Goal: Task Accomplishment & Management: Manage account settings

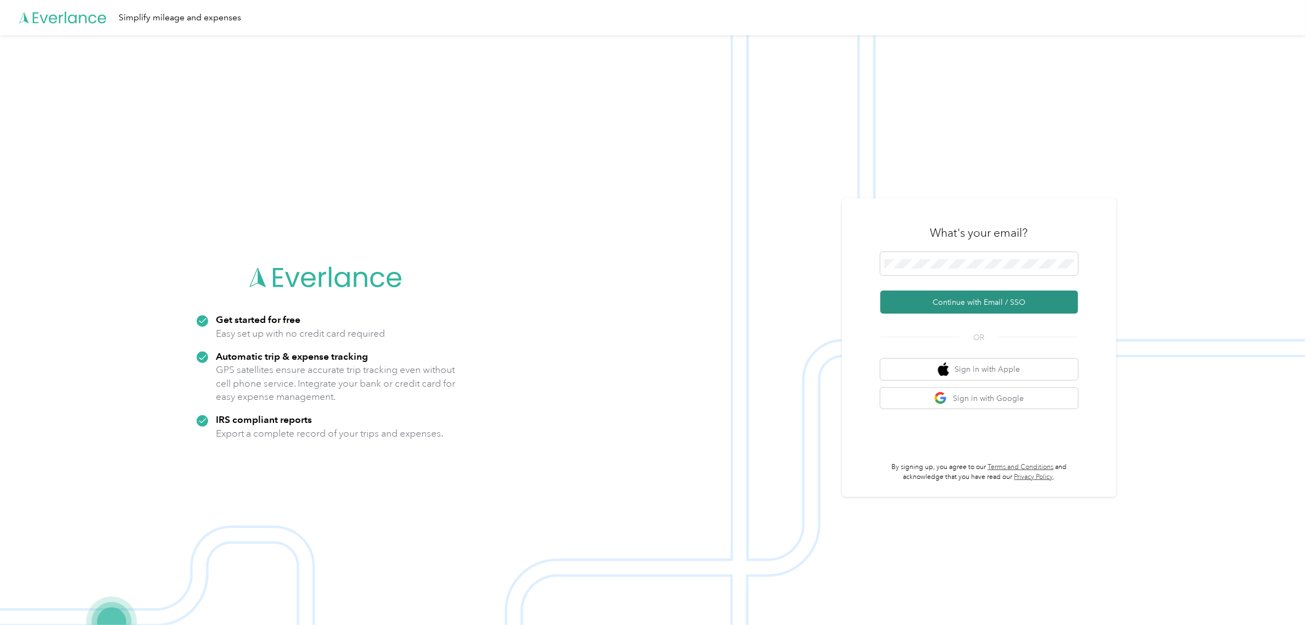
click at [984, 296] on button "Continue with Email / SSO" at bounding box center [979, 301] width 198 height 23
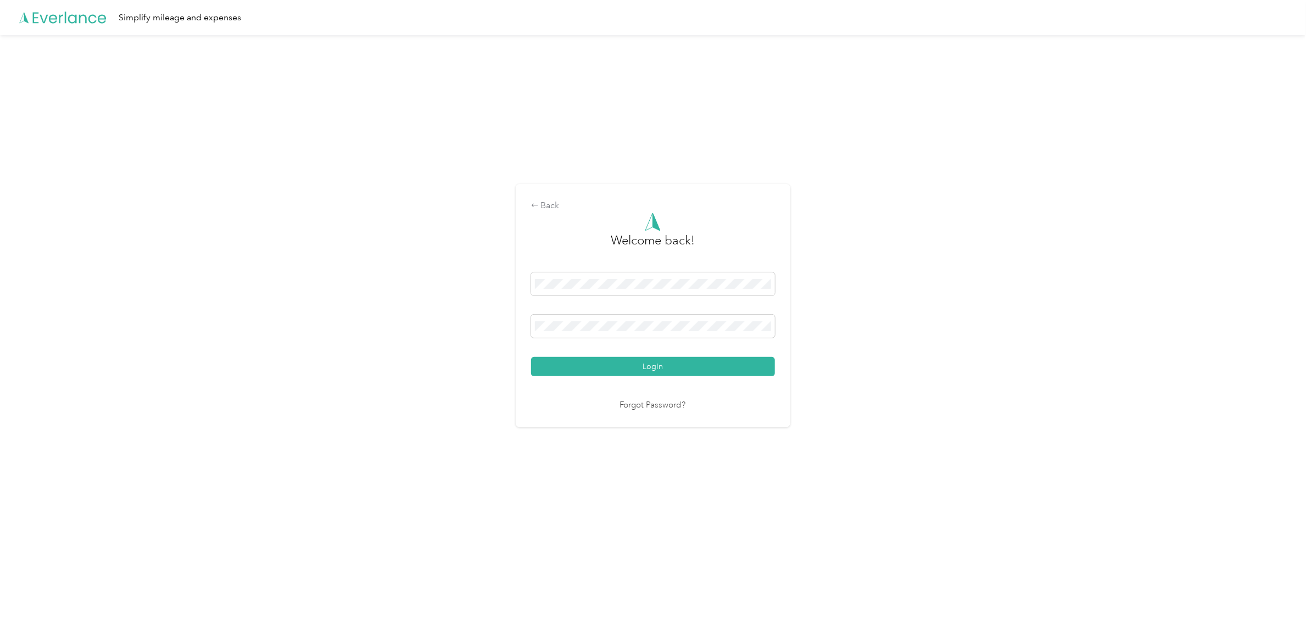
click at [607, 360] on button "Login" at bounding box center [653, 366] width 244 height 19
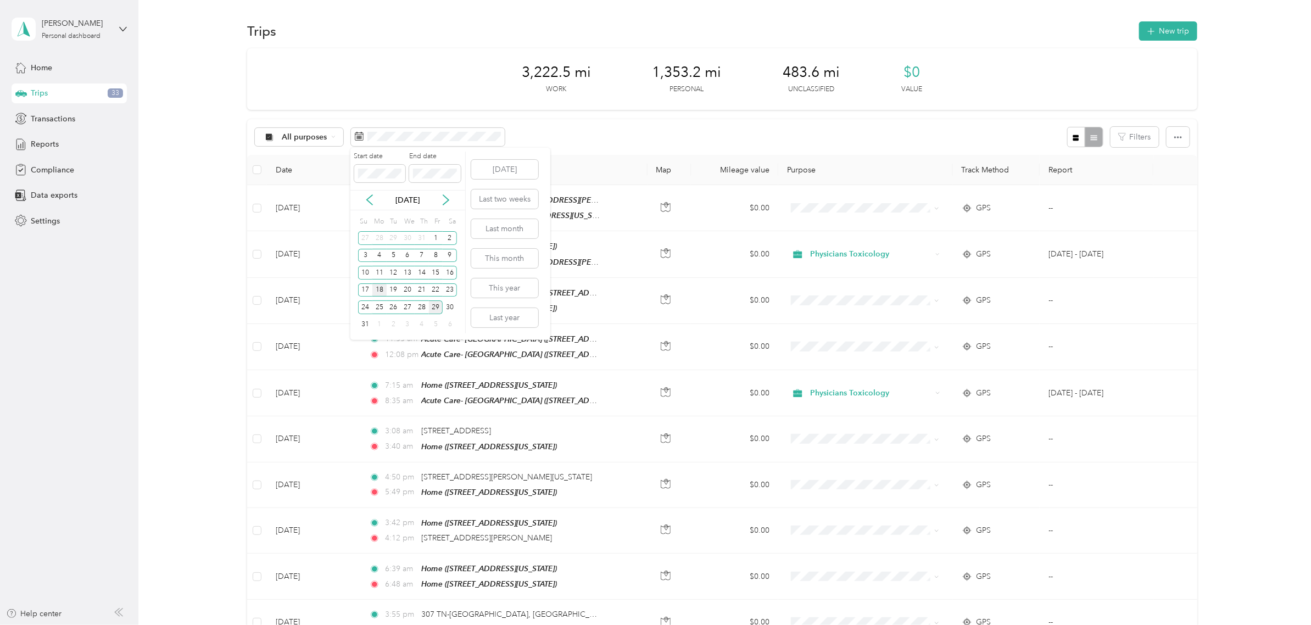
click at [381, 292] on div "18" at bounding box center [379, 290] width 14 height 14
click at [435, 308] on div "29" at bounding box center [436, 307] width 14 height 14
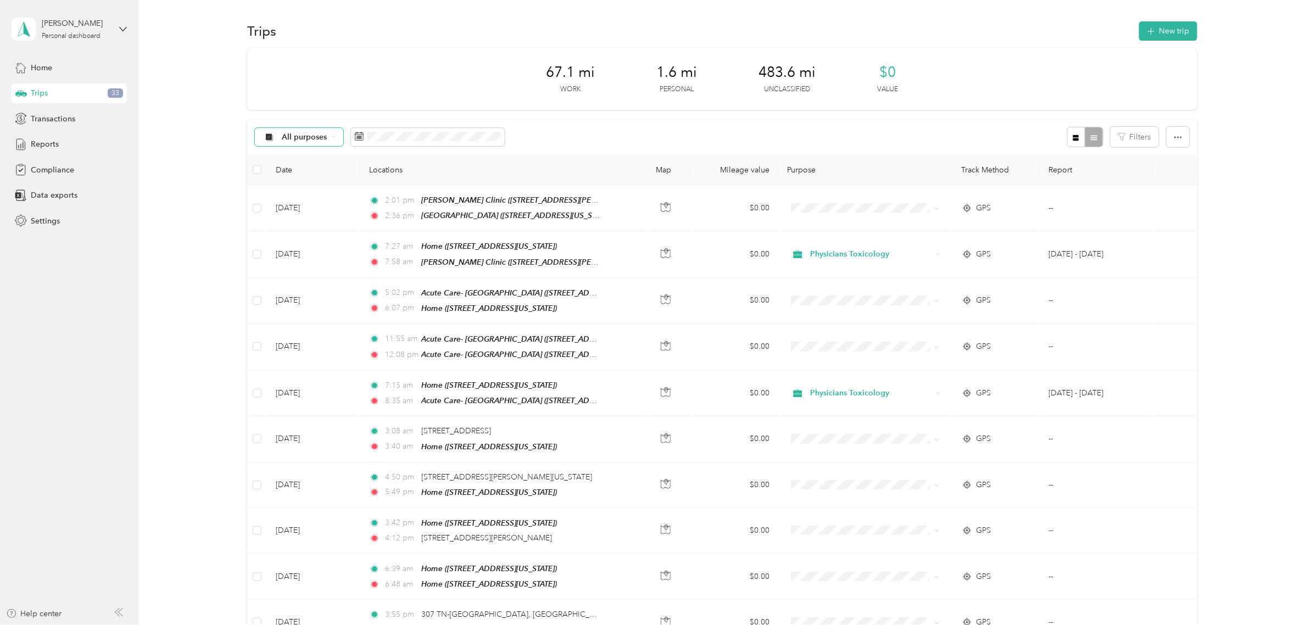
click at [314, 139] on span "All purposes" at bounding box center [305, 137] width 46 height 8
click at [298, 155] on span "All purposes" at bounding box center [321, 157] width 79 height 12
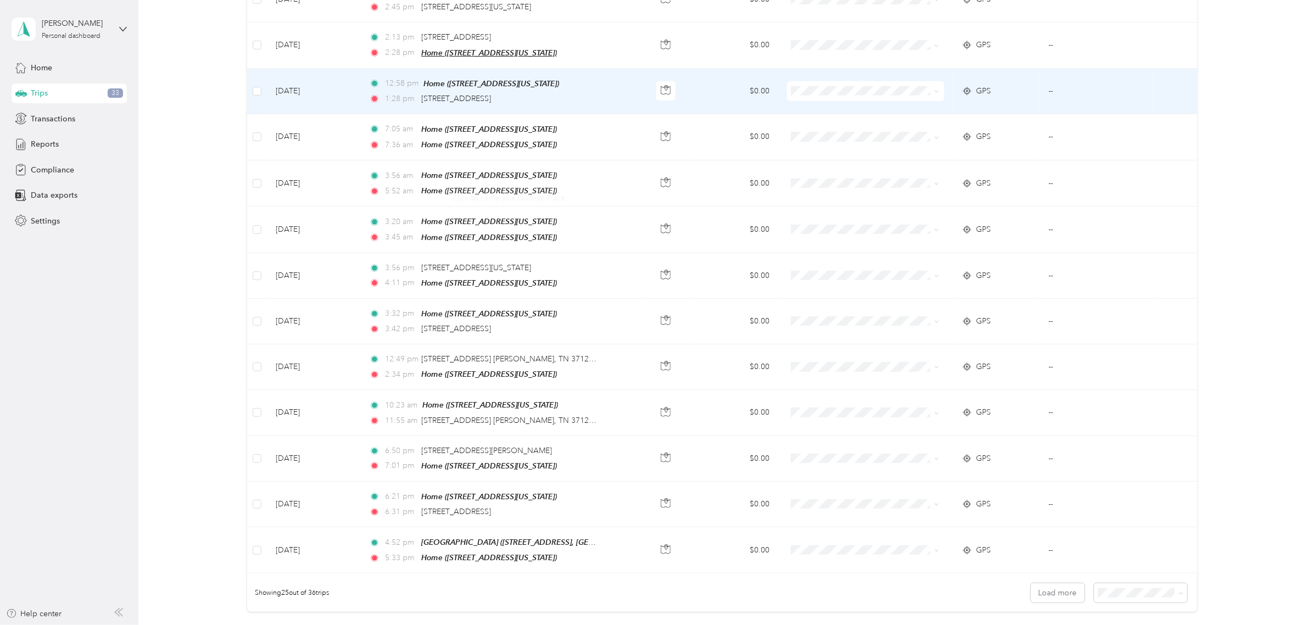
scroll to position [882, 0]
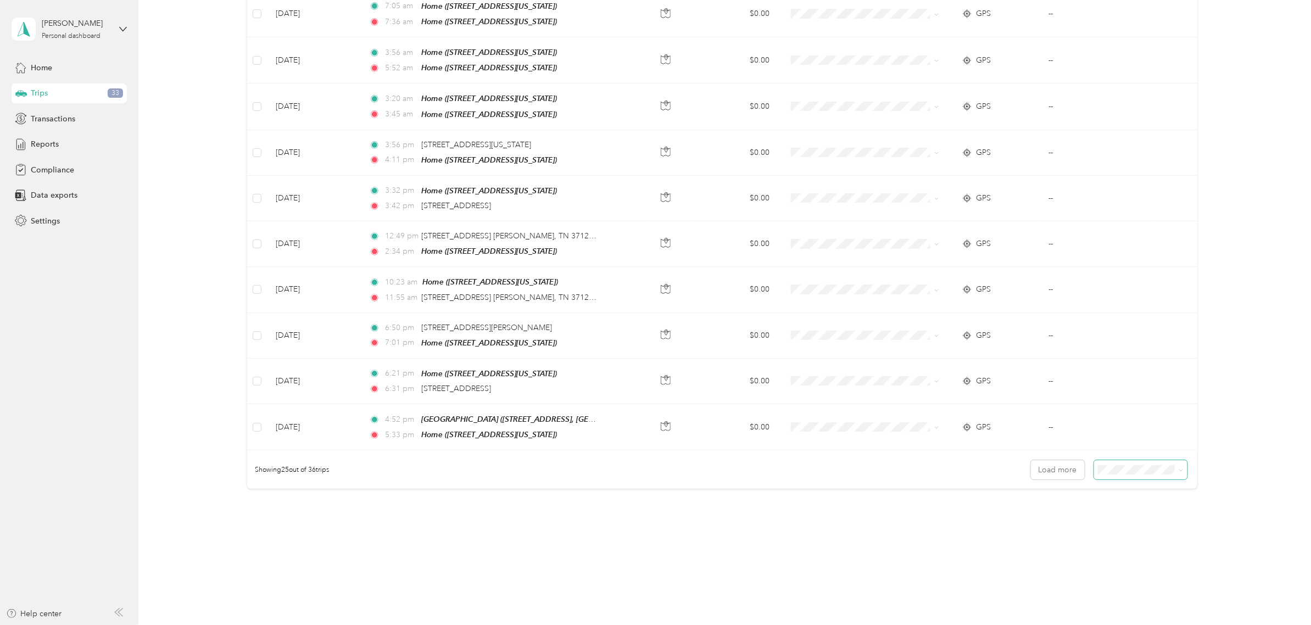
click at [1094, 460] on span at bounding box center [1140, 469] width 93 height 19
click at [1115, 464] on span at bounding box center [1140, 469] width 93 height 19
click at [1118, 494] on span "50 per load" at bounding box center [1118, 493] width 41 height 9
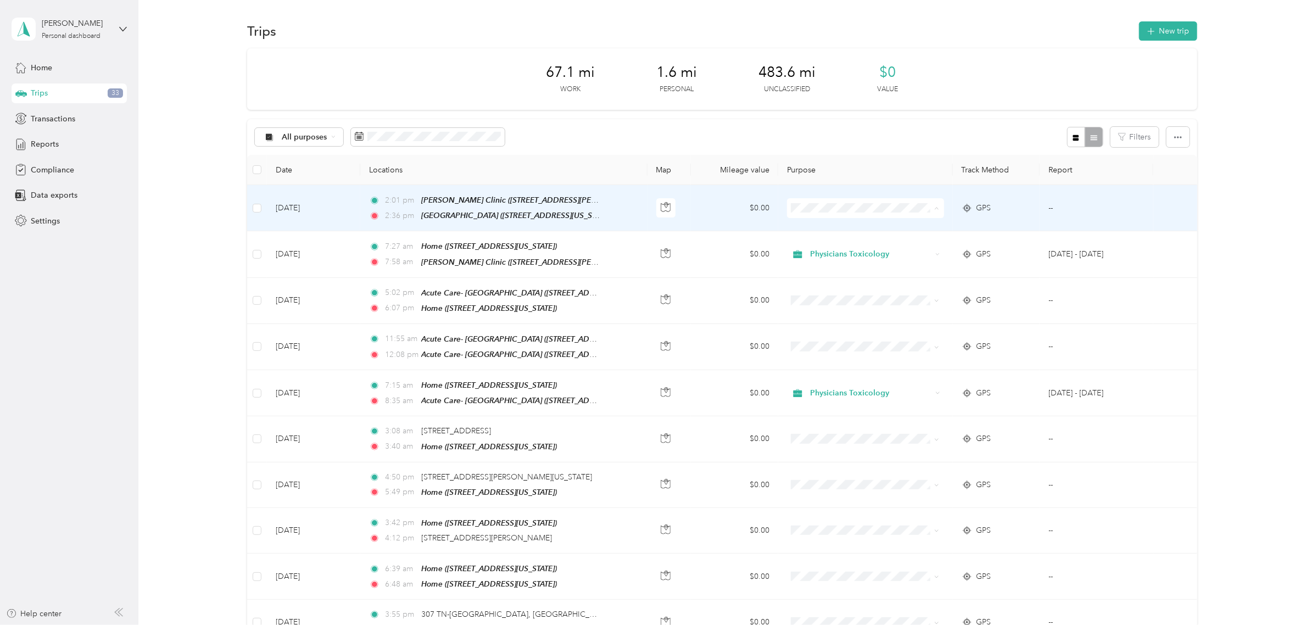
click at [821, 226] on span "Physicians Toxicology" at bounding box center [872, 228] width 121 height 12
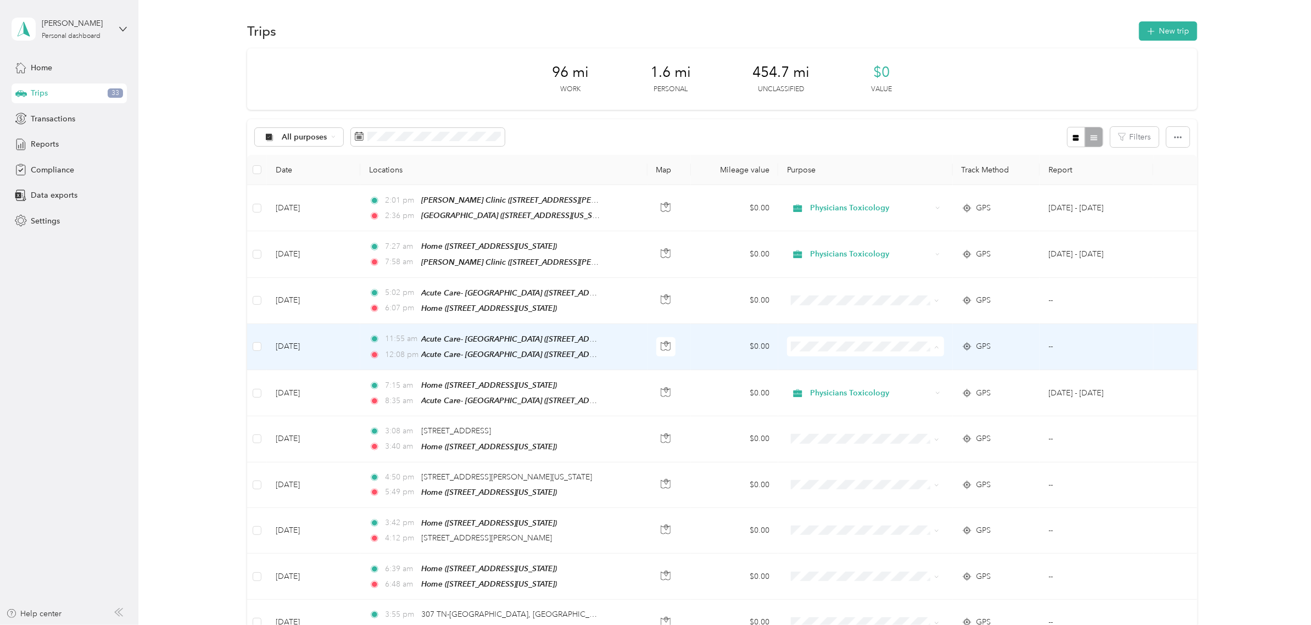
click at [809, 375] on li "Personal" at bounding box center [863, 383] width 156 height 19
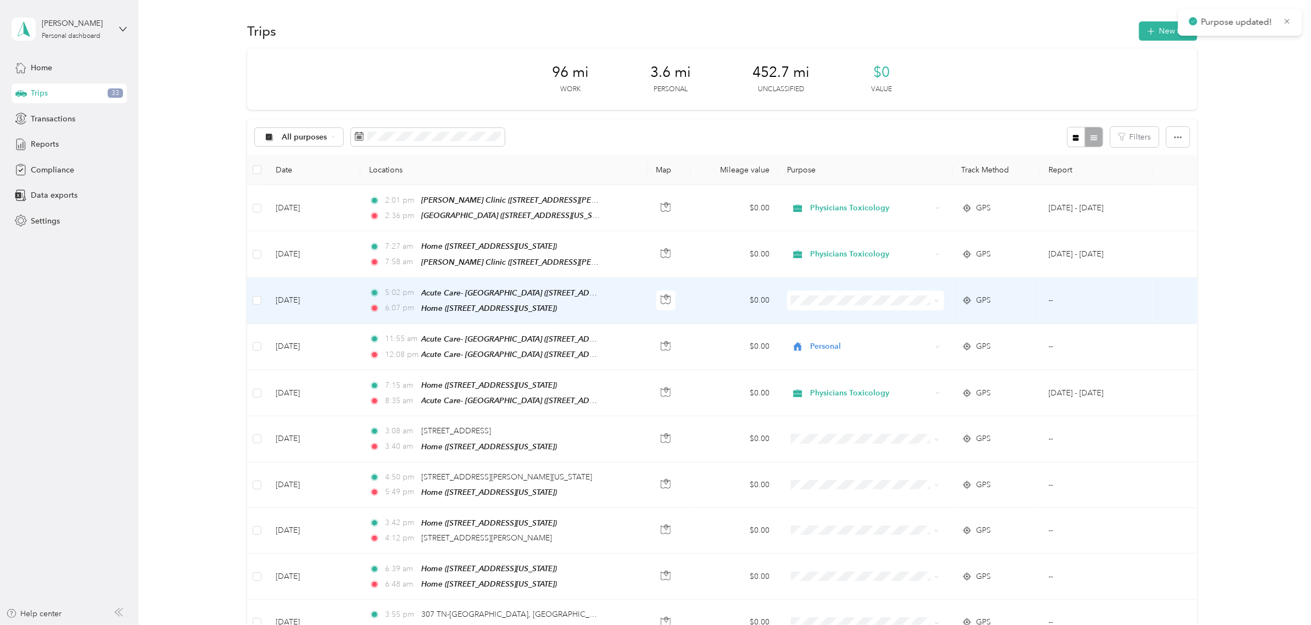
click at [810, 312] on li "Physicians Toxicology" at bounding box center [863, 316] width 156 height 19
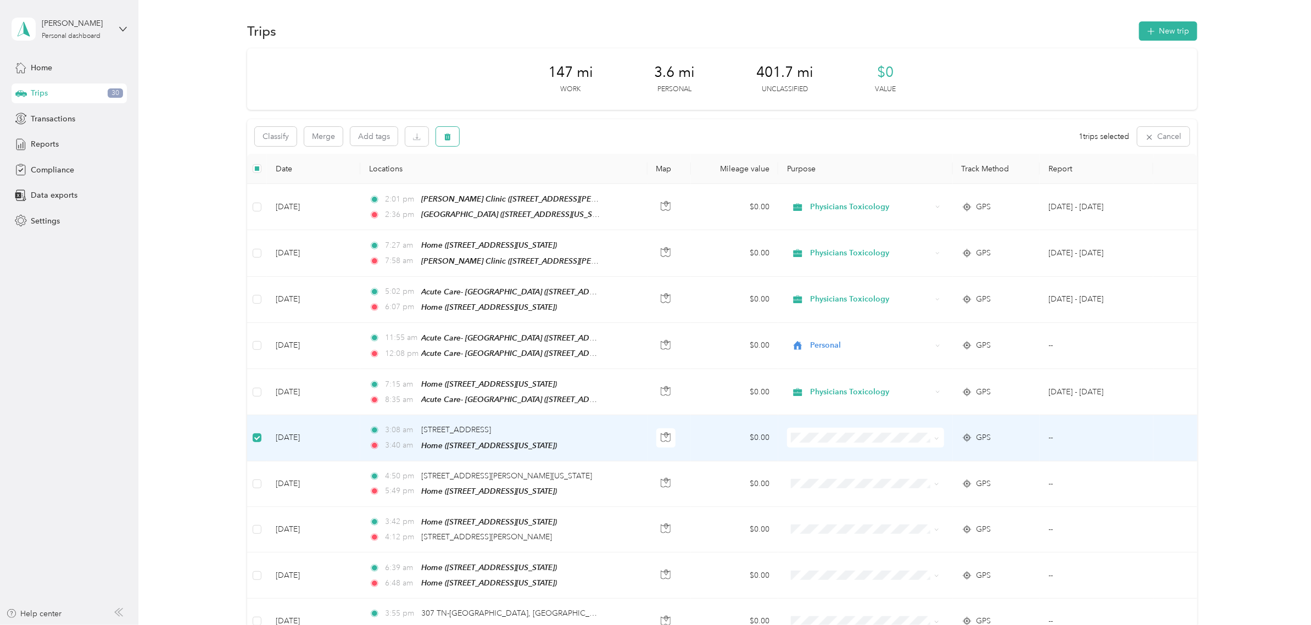
click at [451, 140] on button "button" at bounding box center [447, 136] width 23 height 19
click at [526, 177] on button "Yes" at bounding box center [528, 183] width 21 height 18
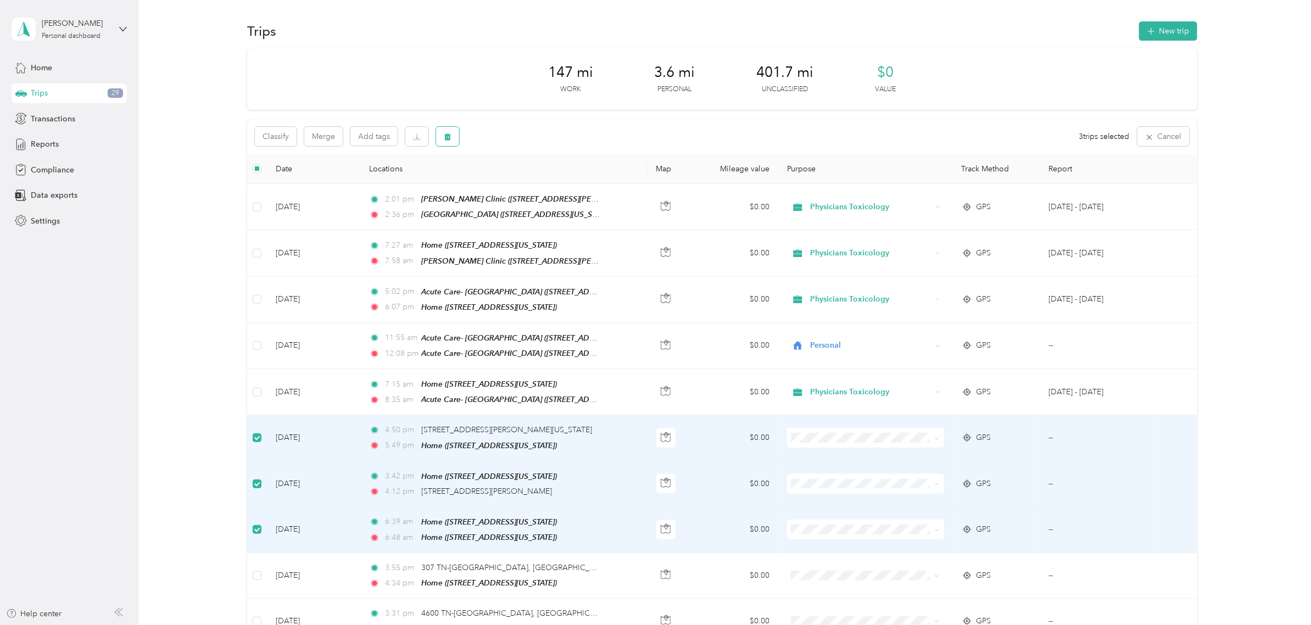
click at [453, 139] on button "button" at bounding box center [447, 136] width 23 height 19
click at [524, 182] on button "Yes" at bounding box center [528, 183] width 21 height 18
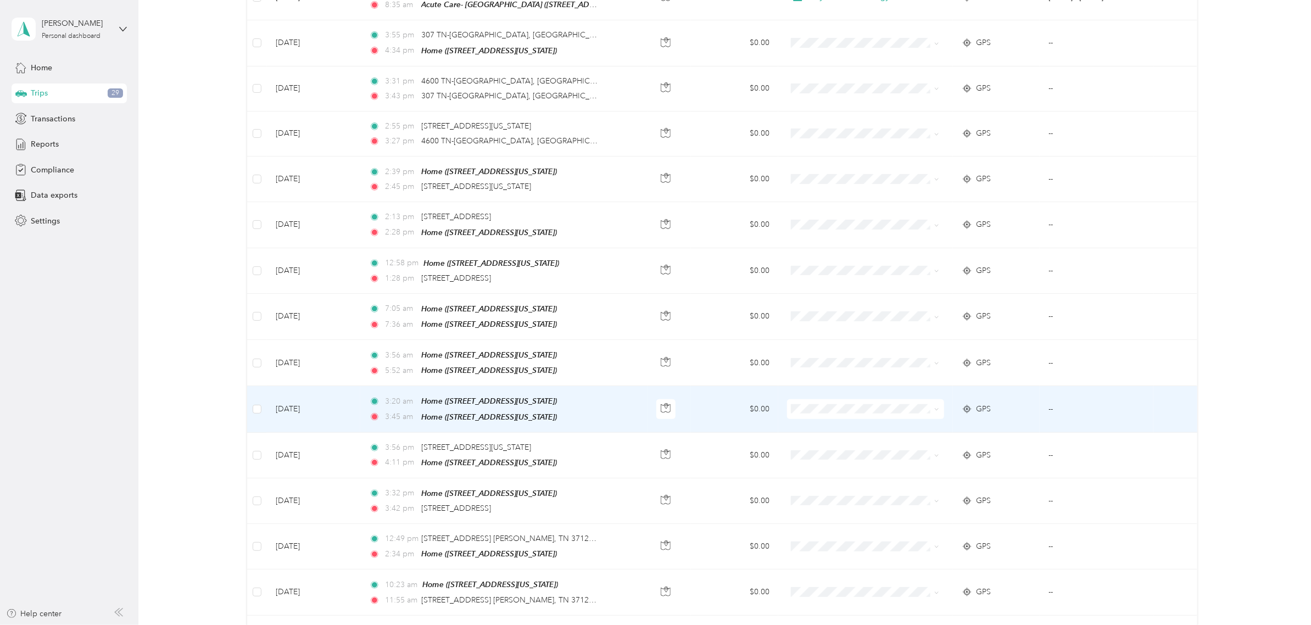
scroll to position [412, 0]
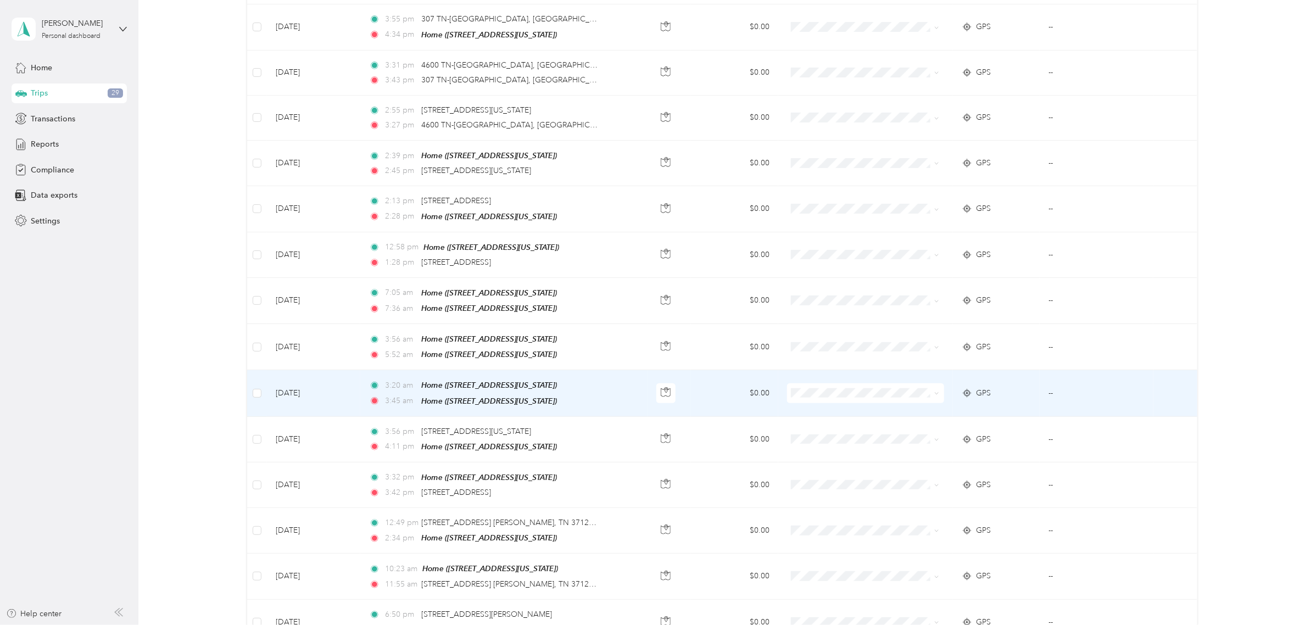
click at [261, 388] on td at bounding box center [257, 393] width 20 height 46
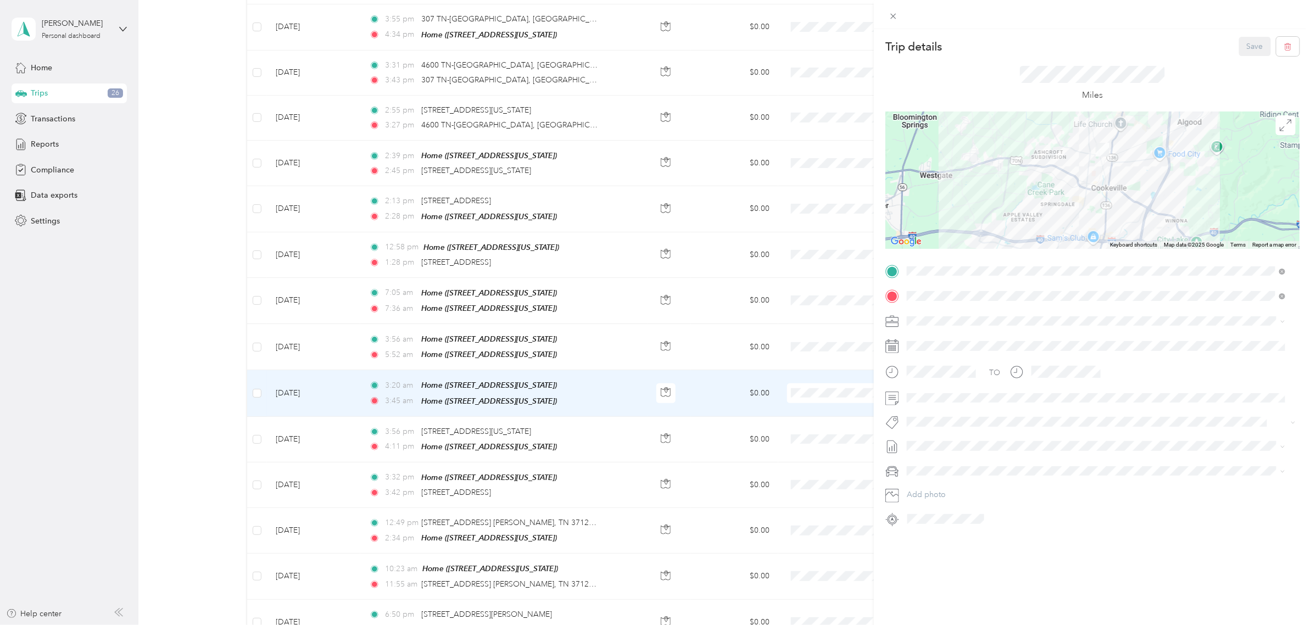
click at [259, 383] on div "Trip details Save This trip cannot be edited because it is either under review,…" at bounding box center [655, 312] width 1311 height 625
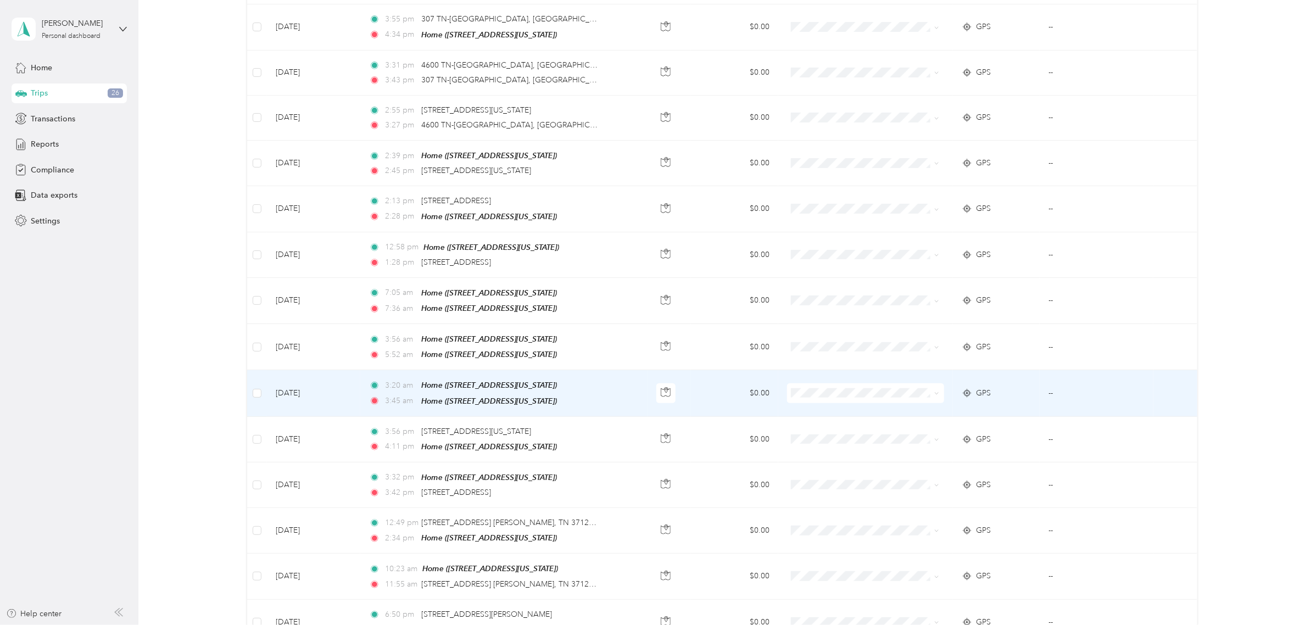
scroll to position [410, 0]
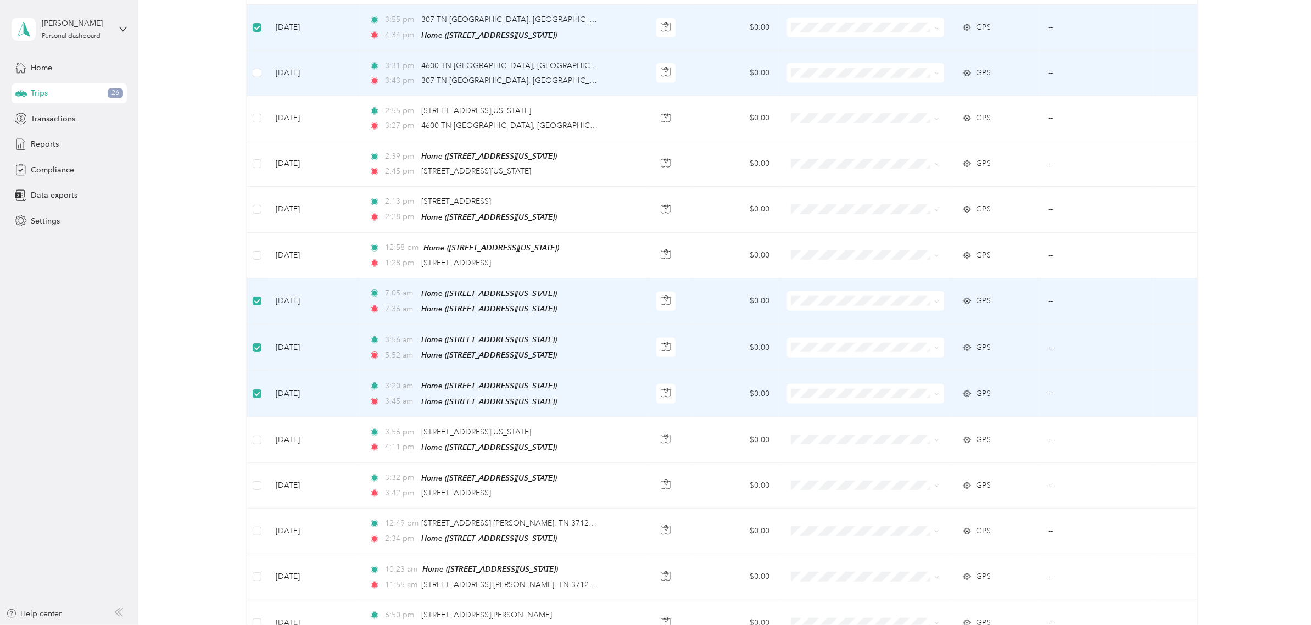
click at [251, 65] on td at bounding box center [257, 73] width 20 height 45
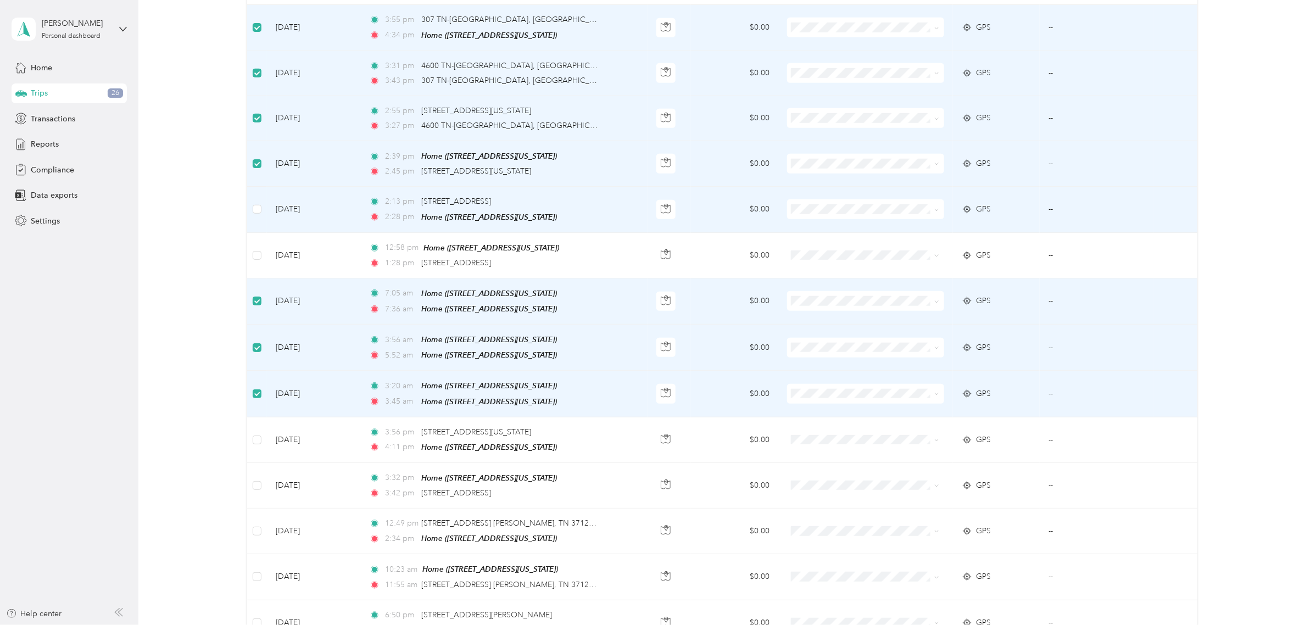
click at [258, 215] on td at bounding box center [257, 210] width 20 height 46
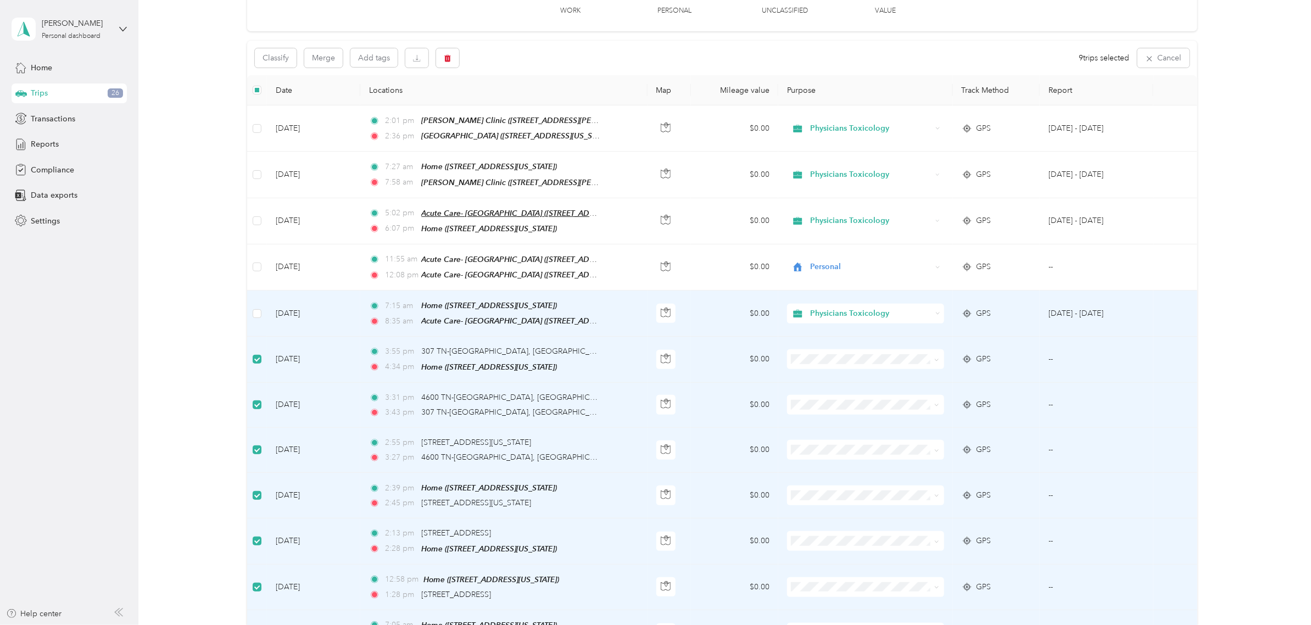
scroll to position [0, 0]
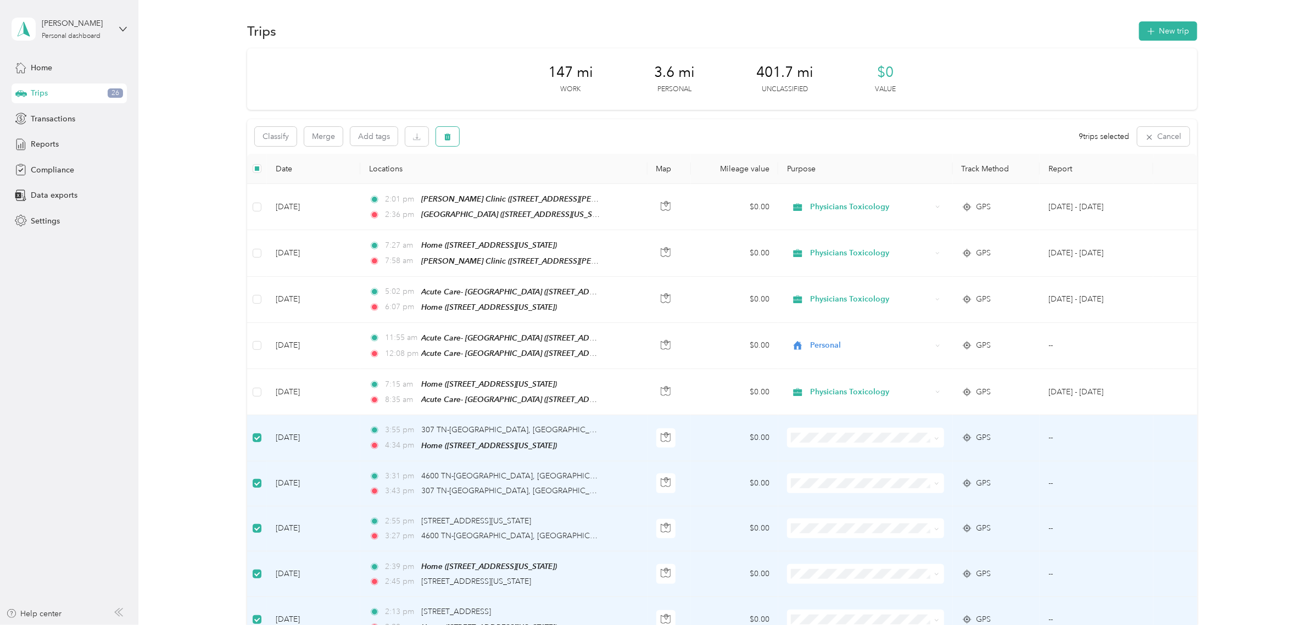
click at [438, 133] on button "button" at bounding box center [447, 136] width 23 height 19
click at [531, 180] on button "Yes" at bounding box center [528, 183] width 21 height 18
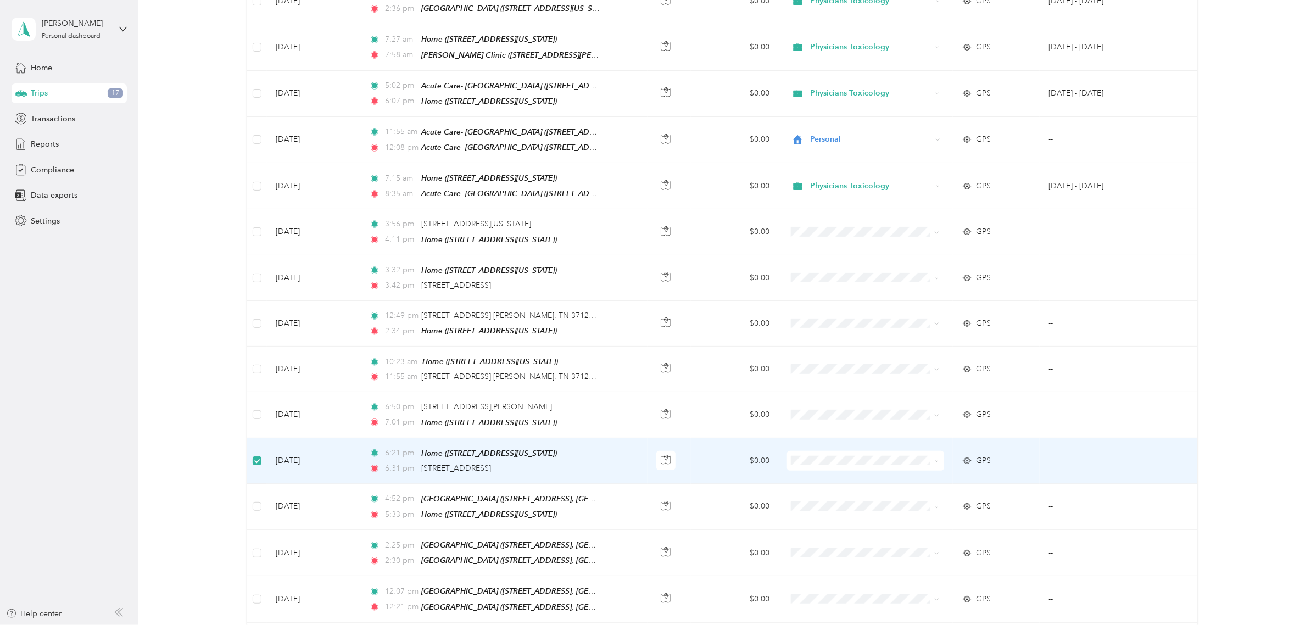
scroll to position [204, 0]
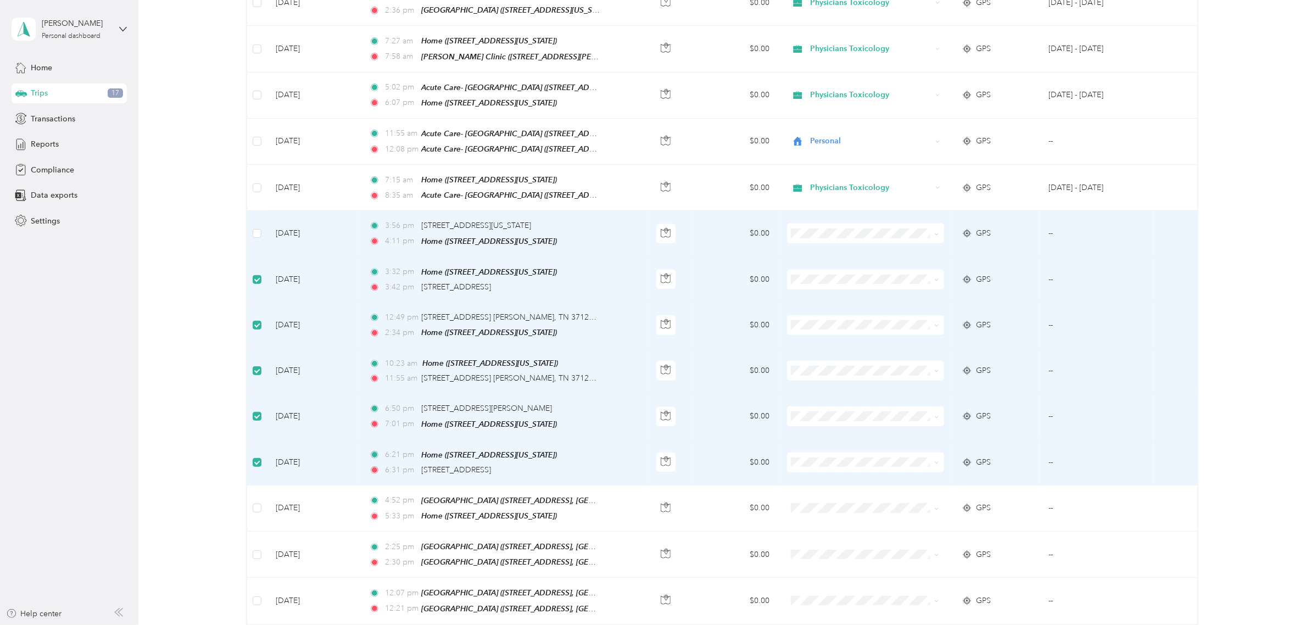
click at [249, 226] on td at bounding box center [257, 234] width 20 height 46
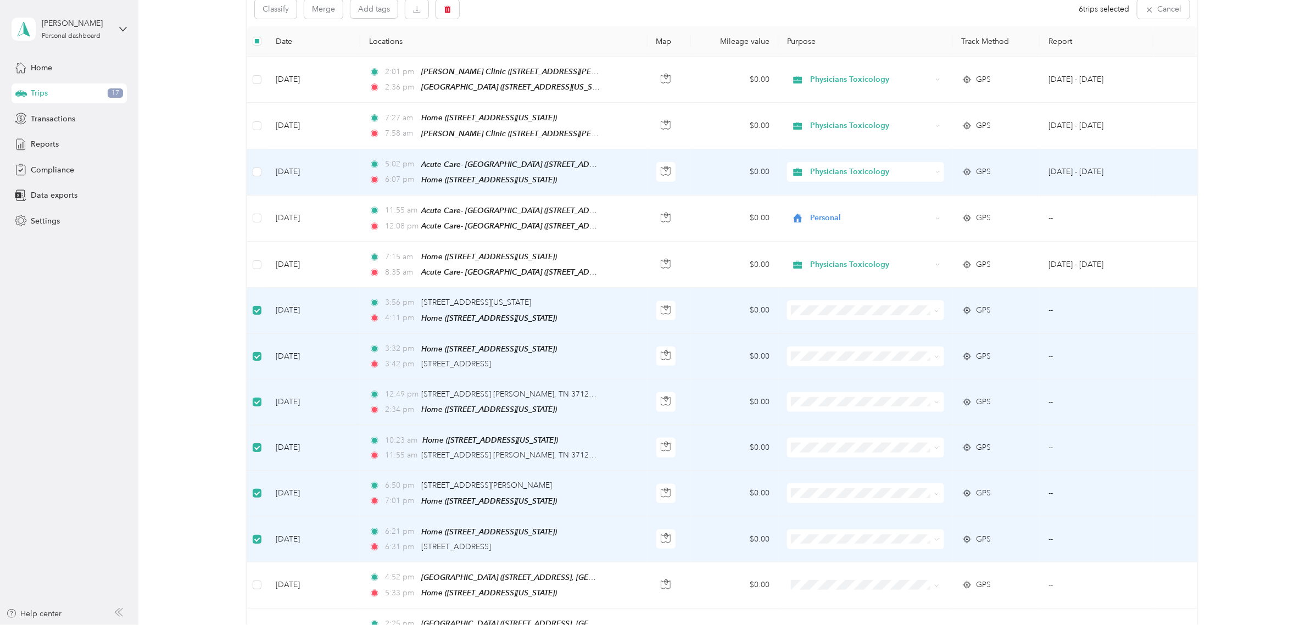
scroll to position [0, 0]
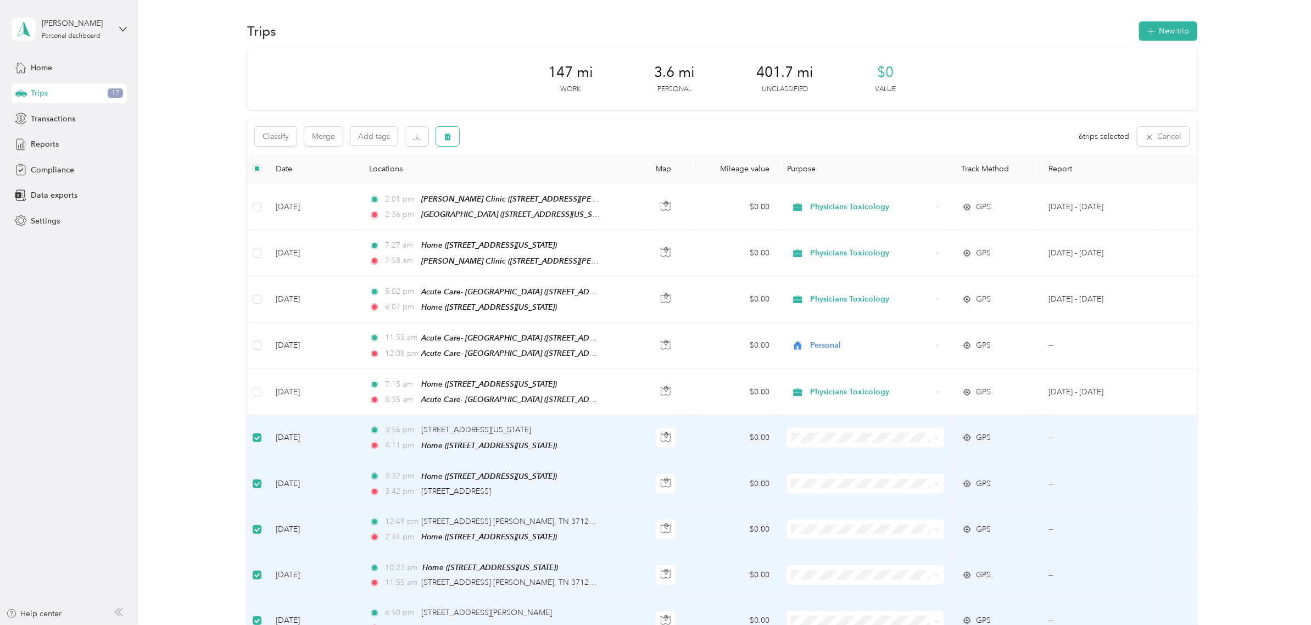
click at [438, 135] on button "button" at bounding box center [447, 136] width 23 height 19
click at [523, 181] on button "Yes" at bounding box center [528, 183] width 21 height 18
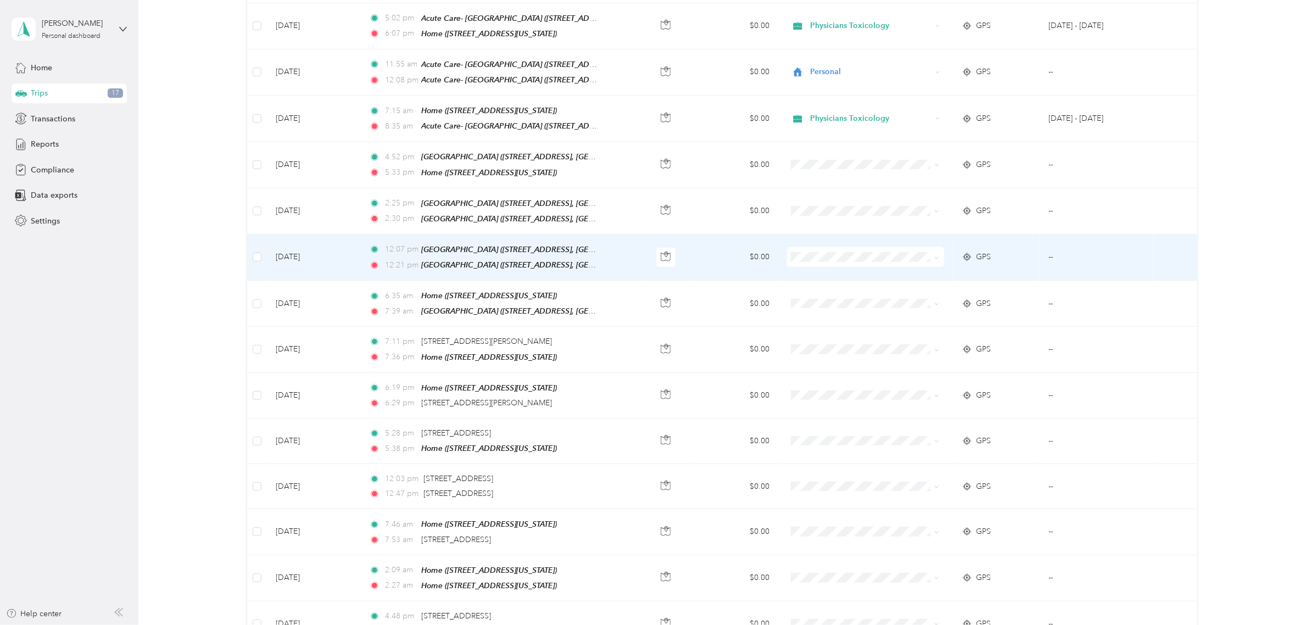
scroll to position [206, 0]
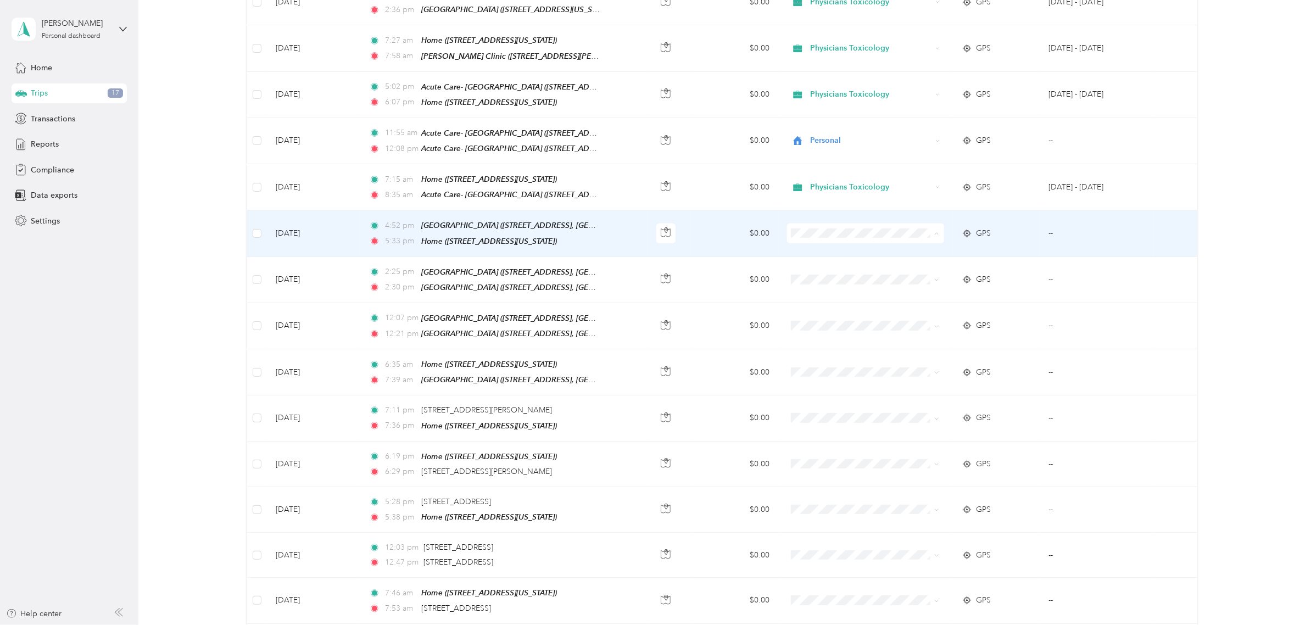
click at [810, 247] on span "Physicians Toxicology" at bounding box center [862, 249] width 141 height 12
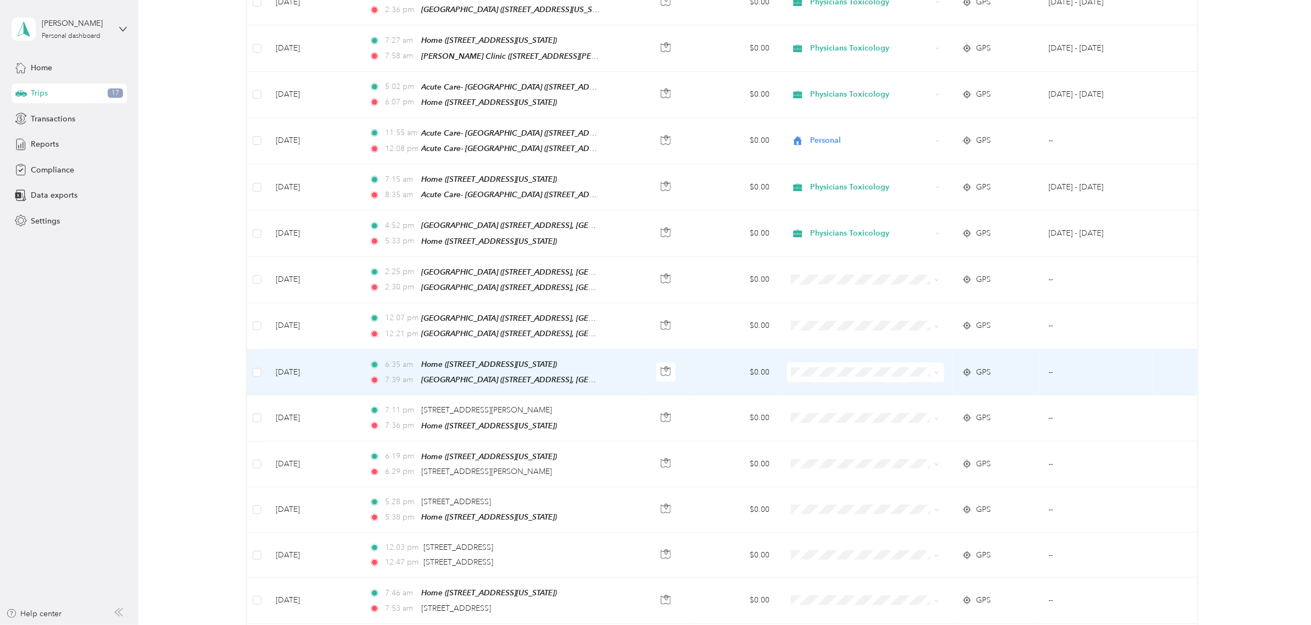
click at [814, 377] on li "Physicians Toxicology" at bounding box center [863, 382] width 156 height 19
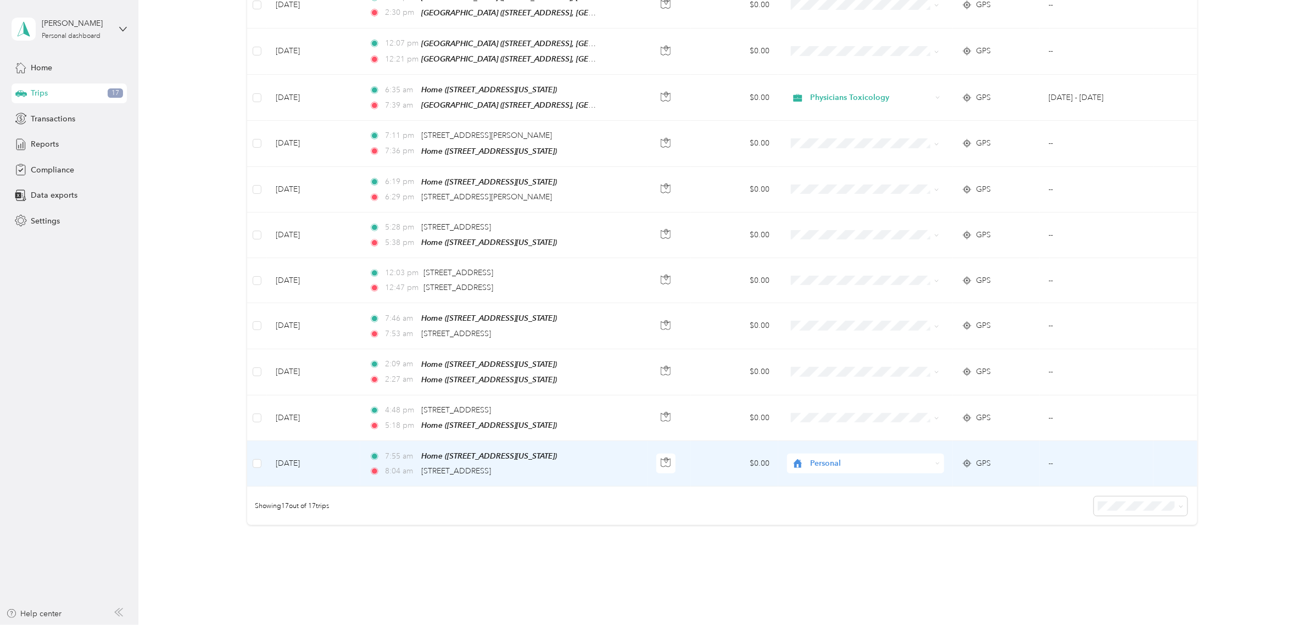
scroll to position [479, 0]
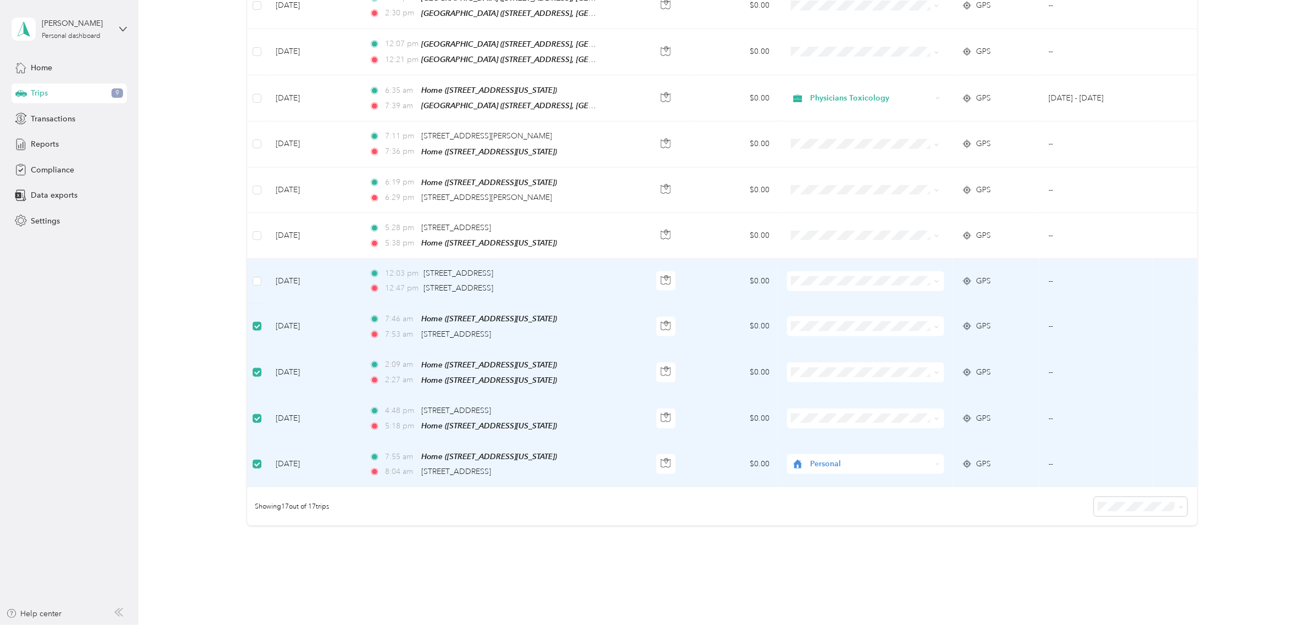
click at [261, 262] on td at bounding box center [257, 281] width 20 height 45
click at [261, 272] on td at bounding box center [257, 281] width 20 height 45
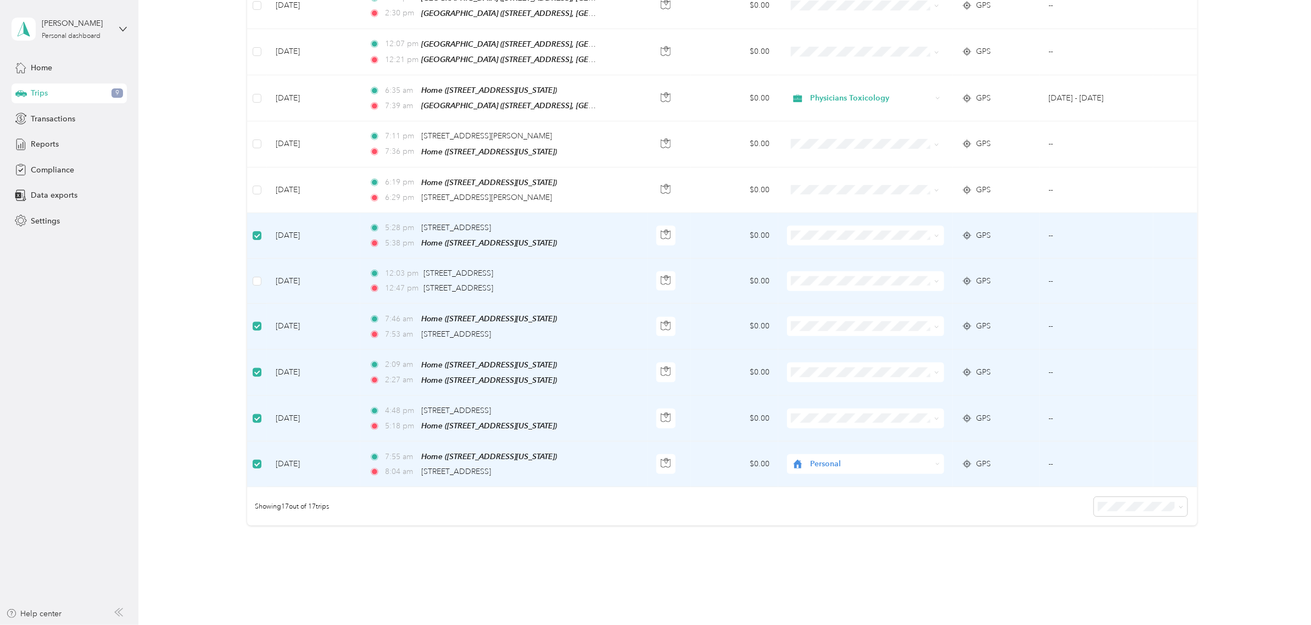
click at [261, 279] on td at bounding box center [257, 281] width 20 height 45
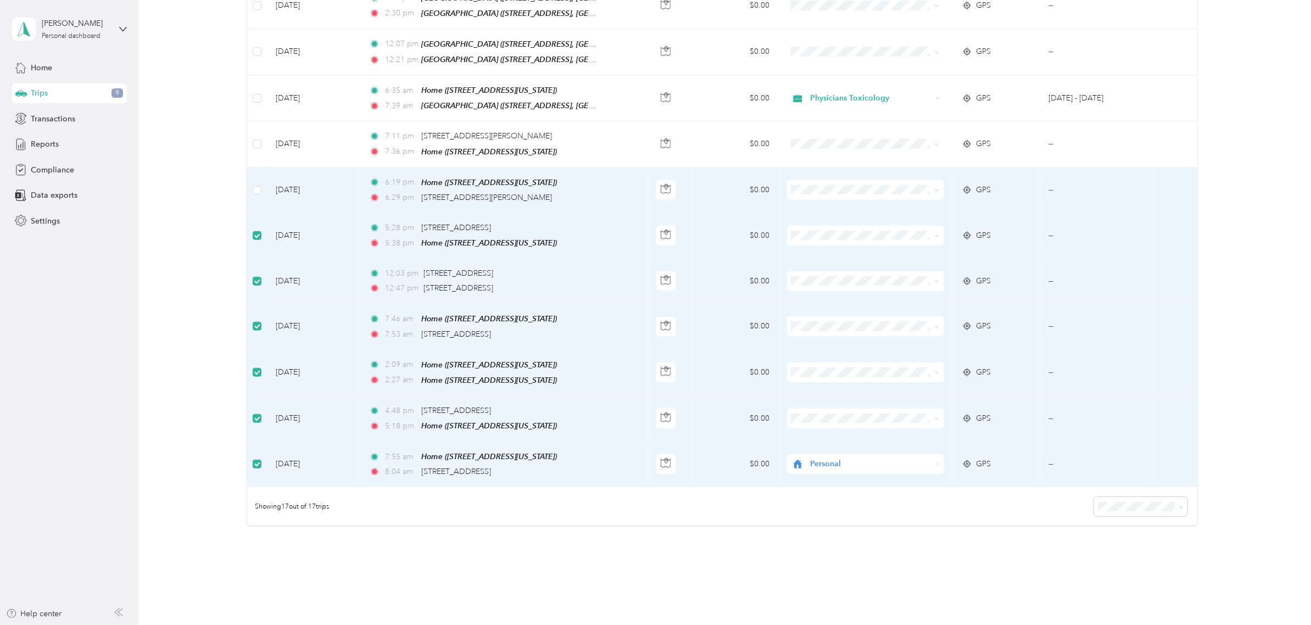
click at [249, 178] on td at bounding box center [257, 190] width 20 height 46
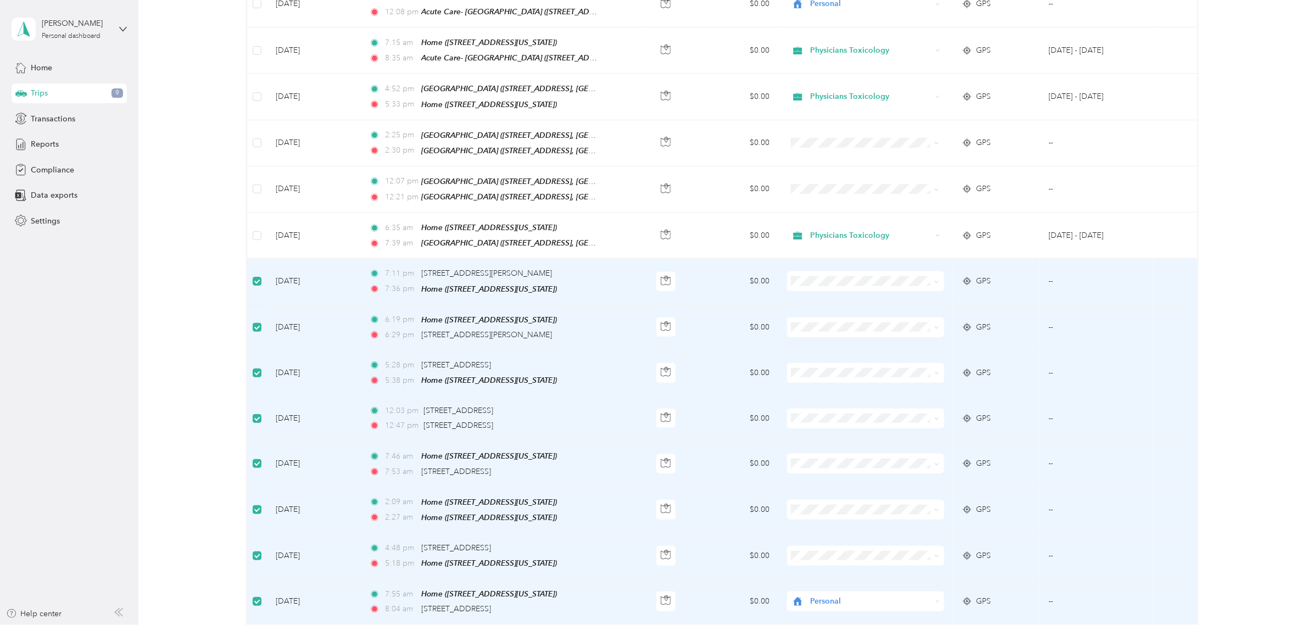
scroll to position [273, 0]
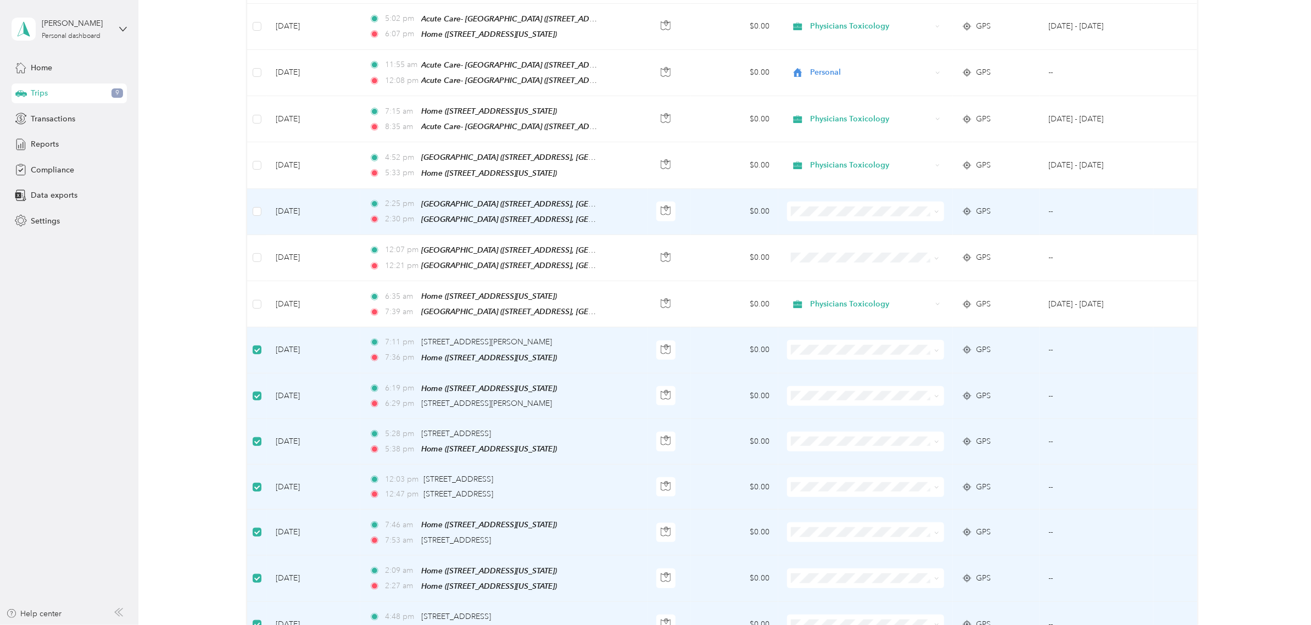
click at [250, 203] on td at bounding box center [257, 212] width 20 height 46
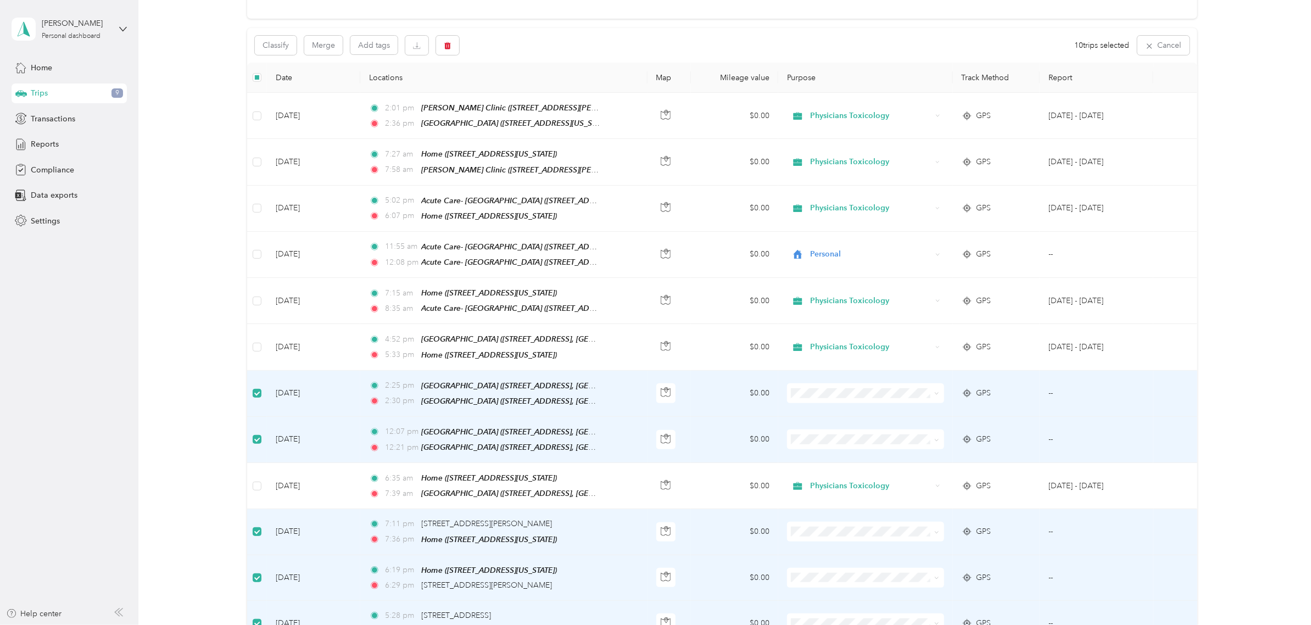
scroll to position [0, 0]
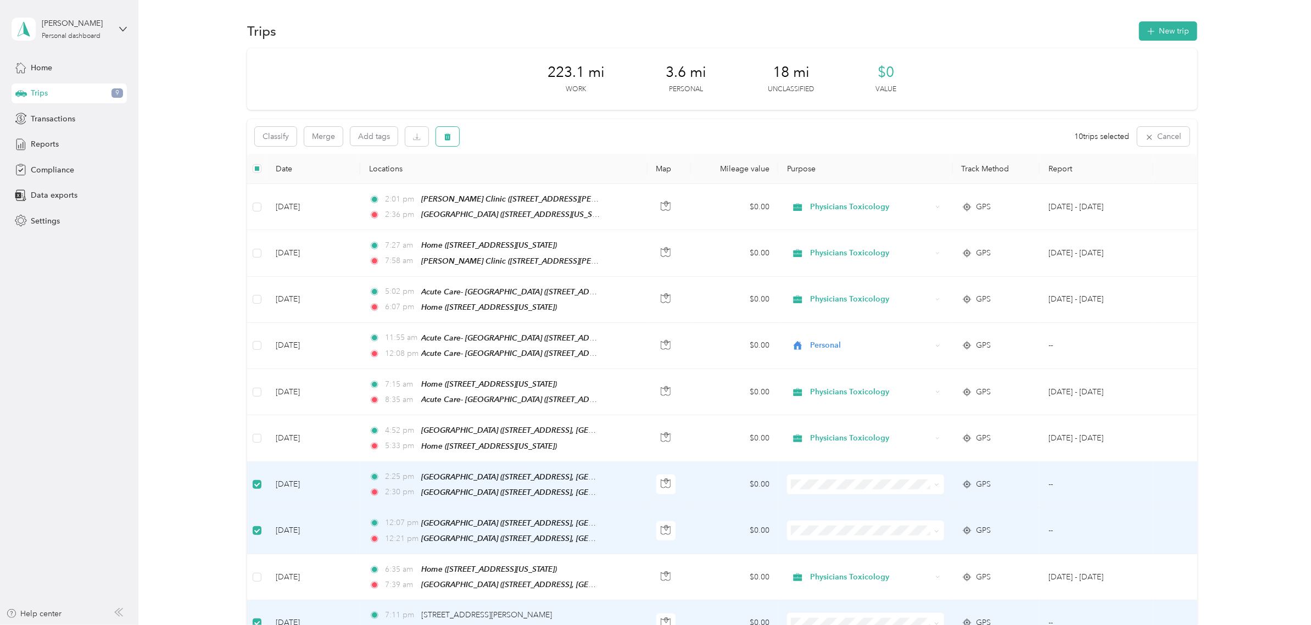
click at [439, 133] on button "button" at bounding box center [447, 136] width 23 height 19
click at [525, 182] on button "Yes" at bounding box center [530, 183] width 21 height 18
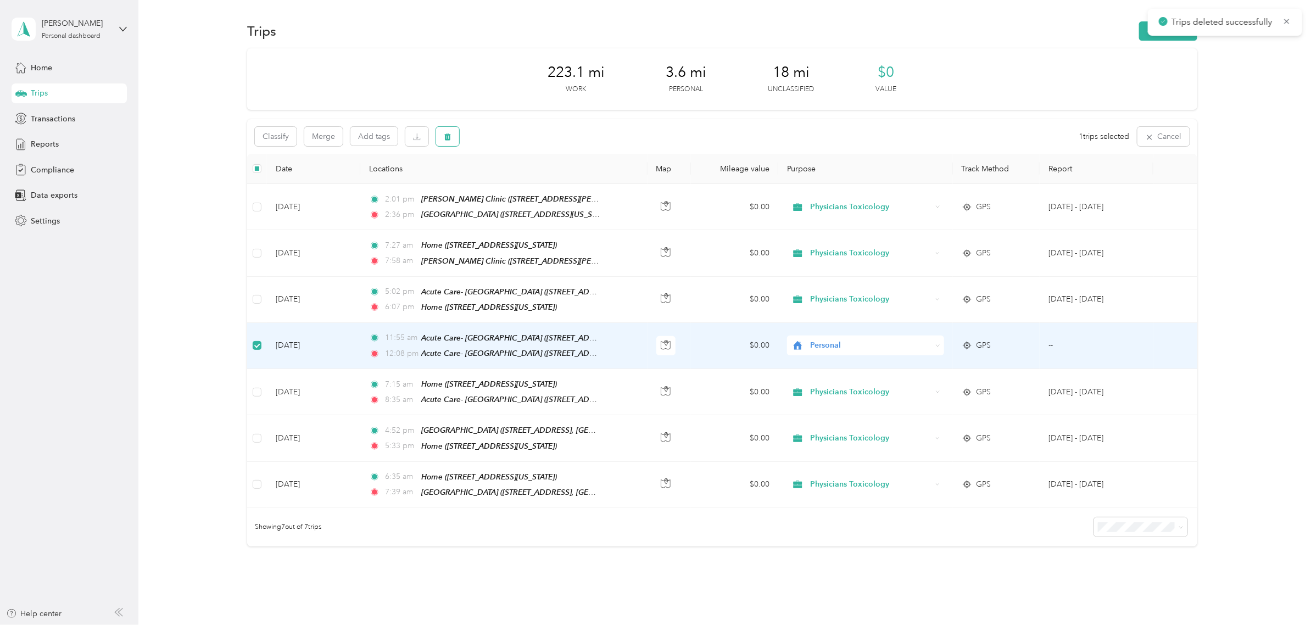
click at [440, 140] on button "button" at bounding box center [447, 136] width 23 height 19
click at [525, 177] on button "Yes" at bounding box center [528, 183] width 21 height 18
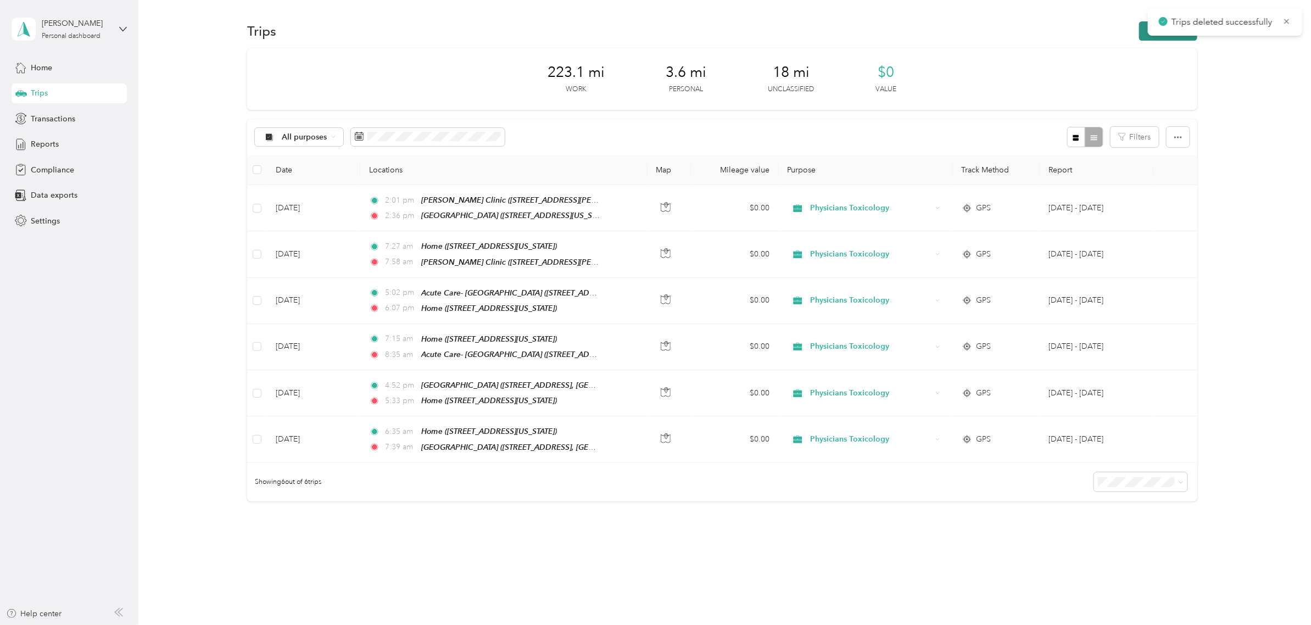
click at [1139, 32] on button "New trip" at bounding box center [1168, 30] width 58 height 19
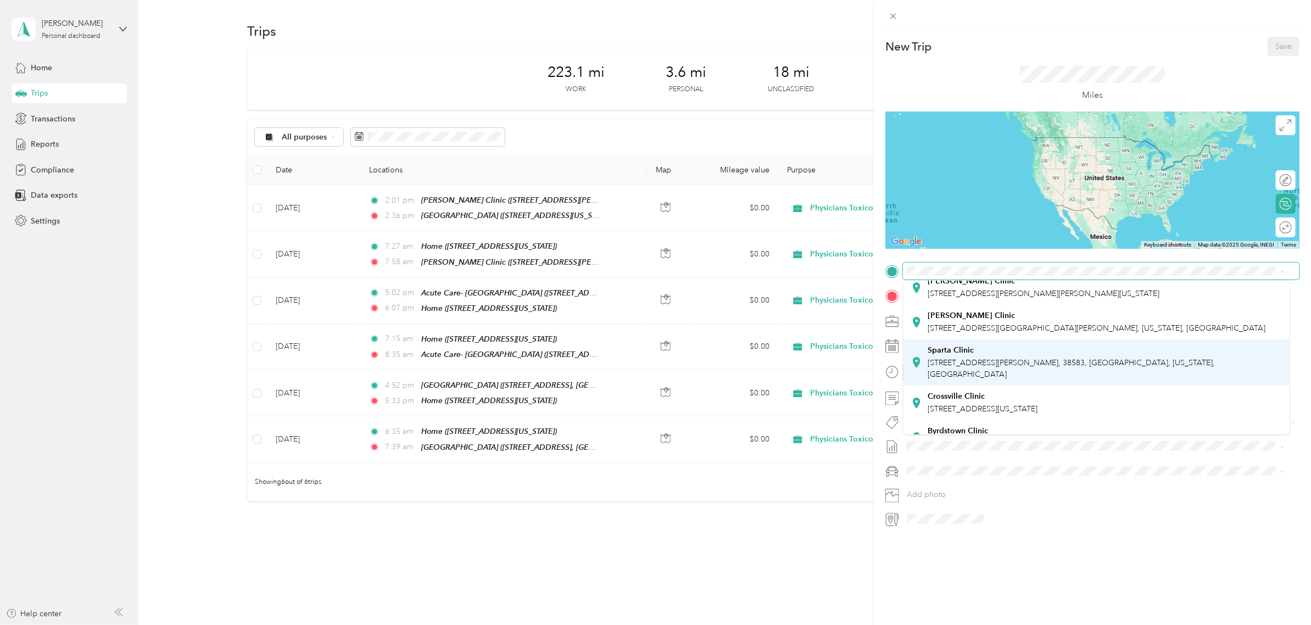
scroll to position [206, 0]
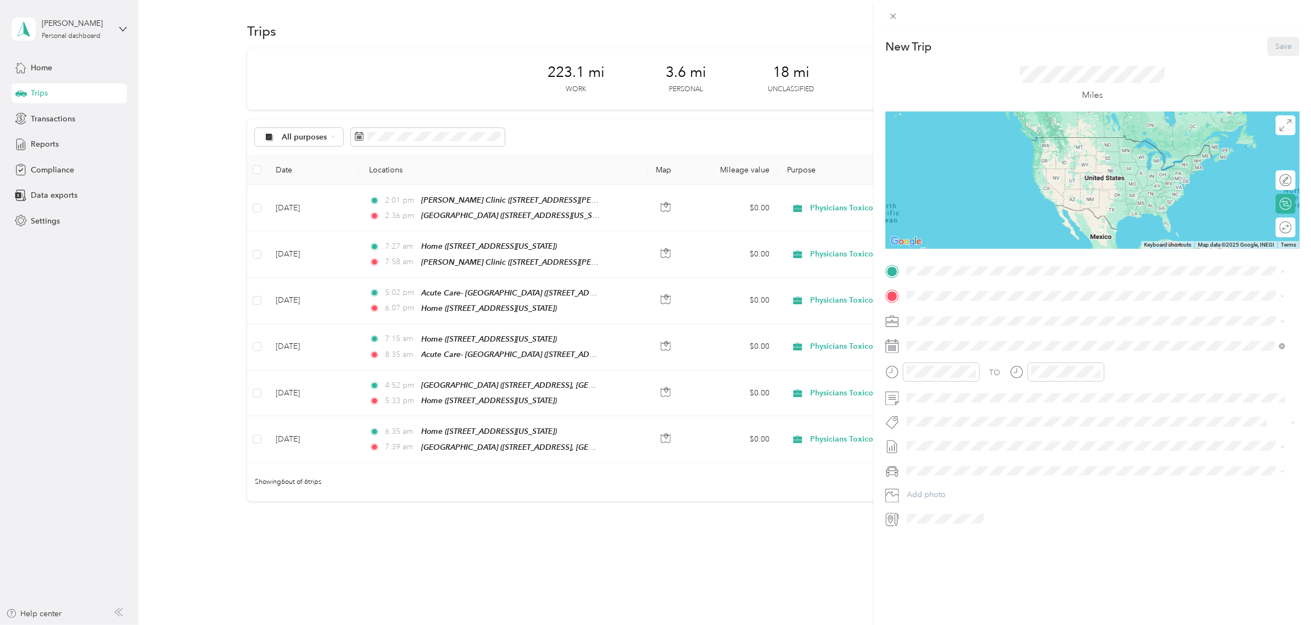
click at [958, 366] on div "Byrdstown Clinic [STREET_ADDRESS][US_STATE]" at bounding box center [982, 368] width 110 height 23
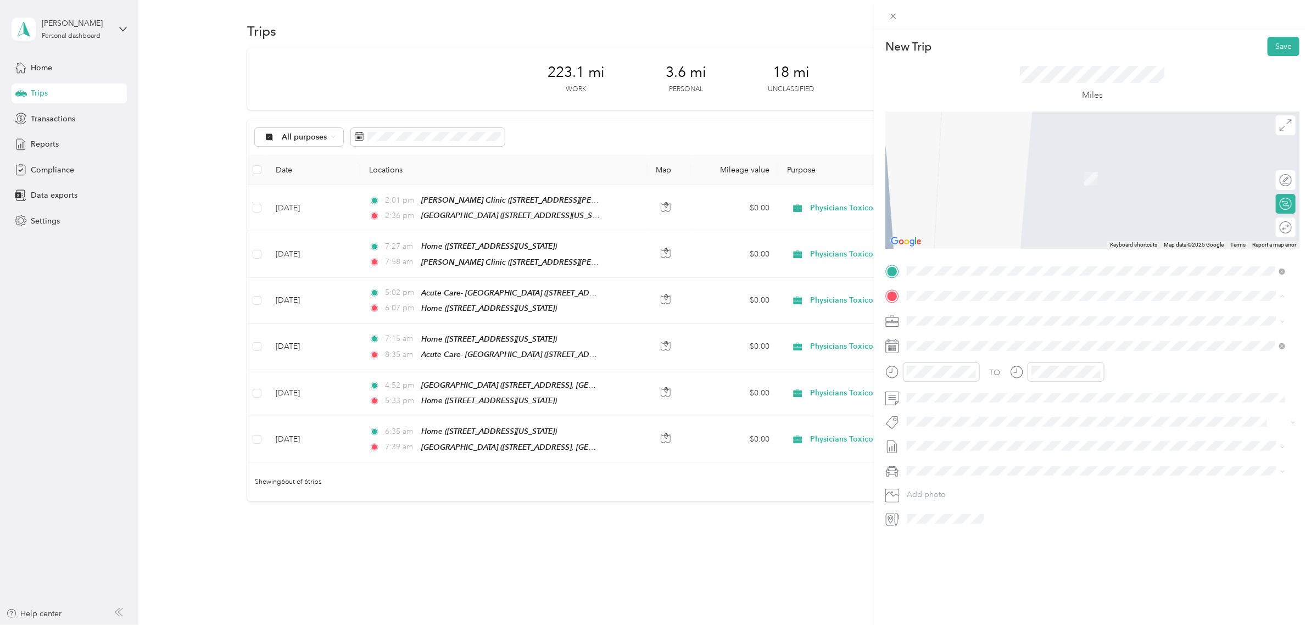
click at [967, 346] on div "Home [STREET_ADDRESS][US_STATE]" at bounding box center [982, 345] width 110 height 23
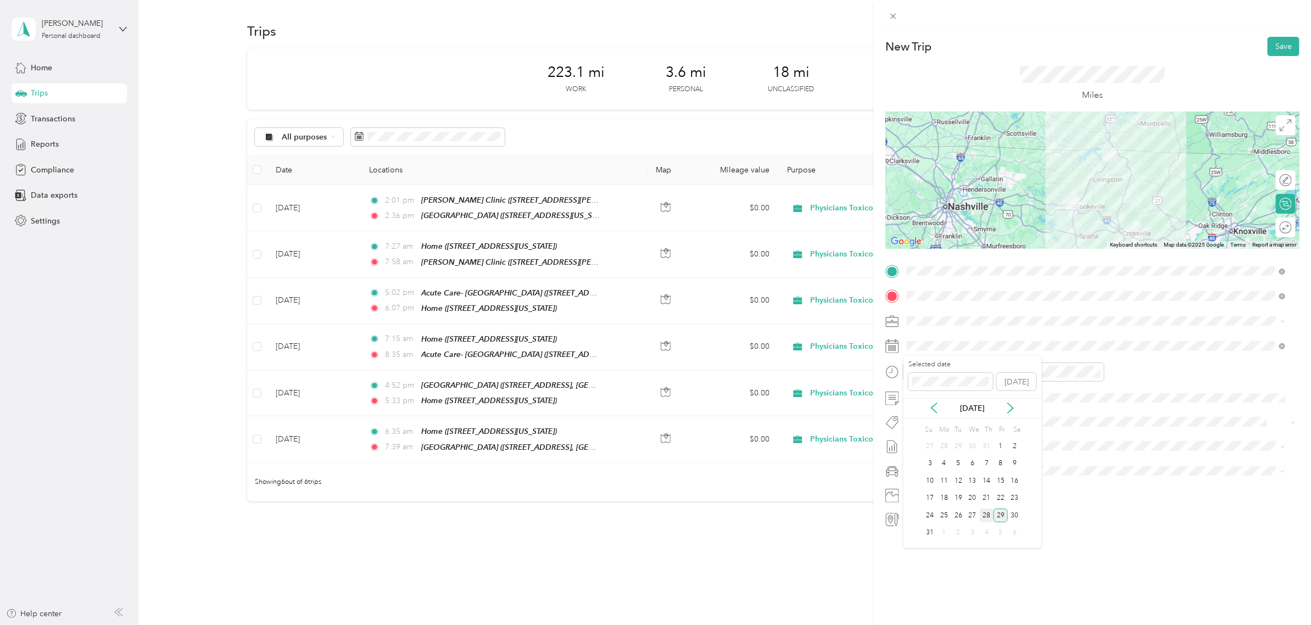
click at [986, 514] on div "28" at bounding box center [987, 515] width 14 height 14
click at [901, 377] on div at bounding box center [932, 371] width 94 height 19
click at [951, 429] on div "04" at bounding box center [950, 426] width 26 height 15
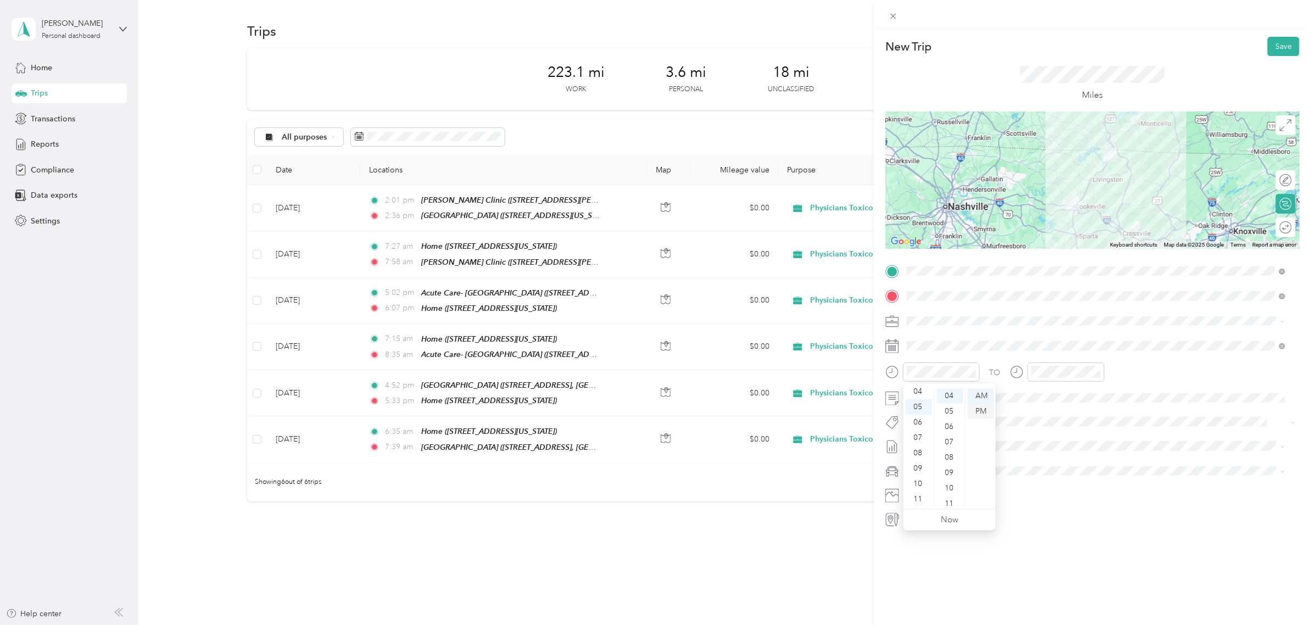
click at [981, 416] on div "PM" at bounding box center [980, 411] width 26 height 15
click at [1099, 411] on div "PM" at bounding box center [1105, 411] width 26 height 15
click at [1042, 420] on div "06" at bounding box center [1043, 422] width 26 height 15
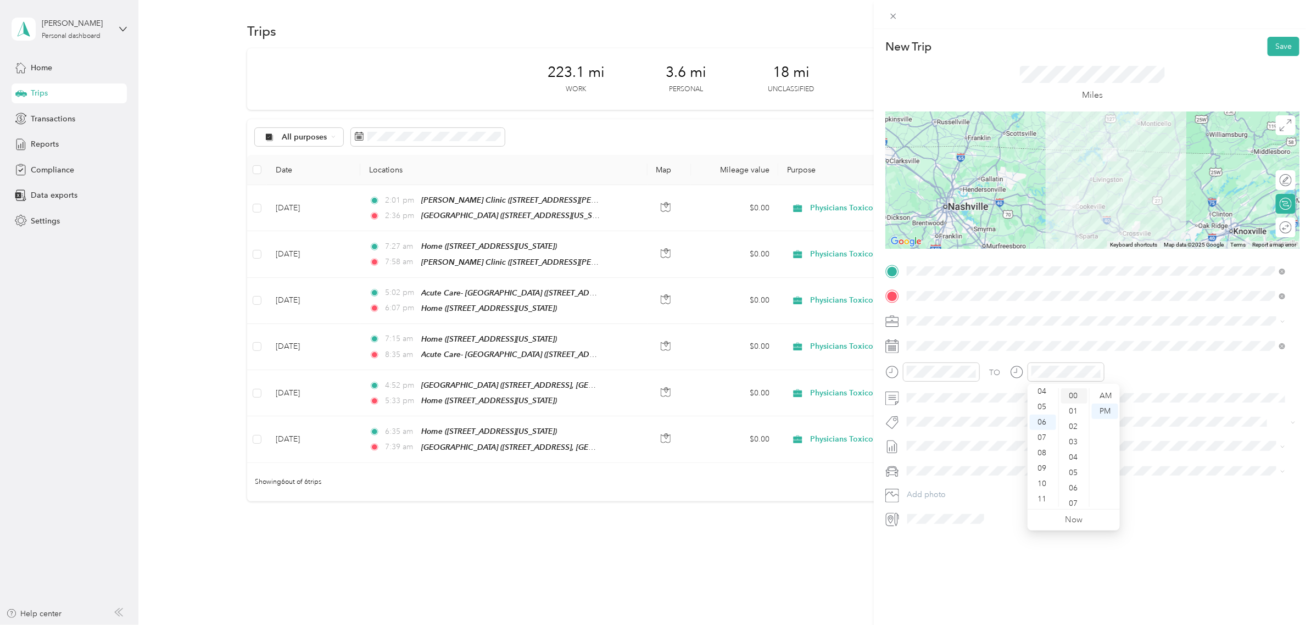
click at [1074, 395] on div "00" at bounding box center [1074, 395] width 26 height 15
click at [955, 479] on span "[DATE] - [DATE]" at bounding box center [934, 481] width 55 height 12
click at [1267, 48] on button "Save" at bounding box center [1283, 46] width 32 height 19
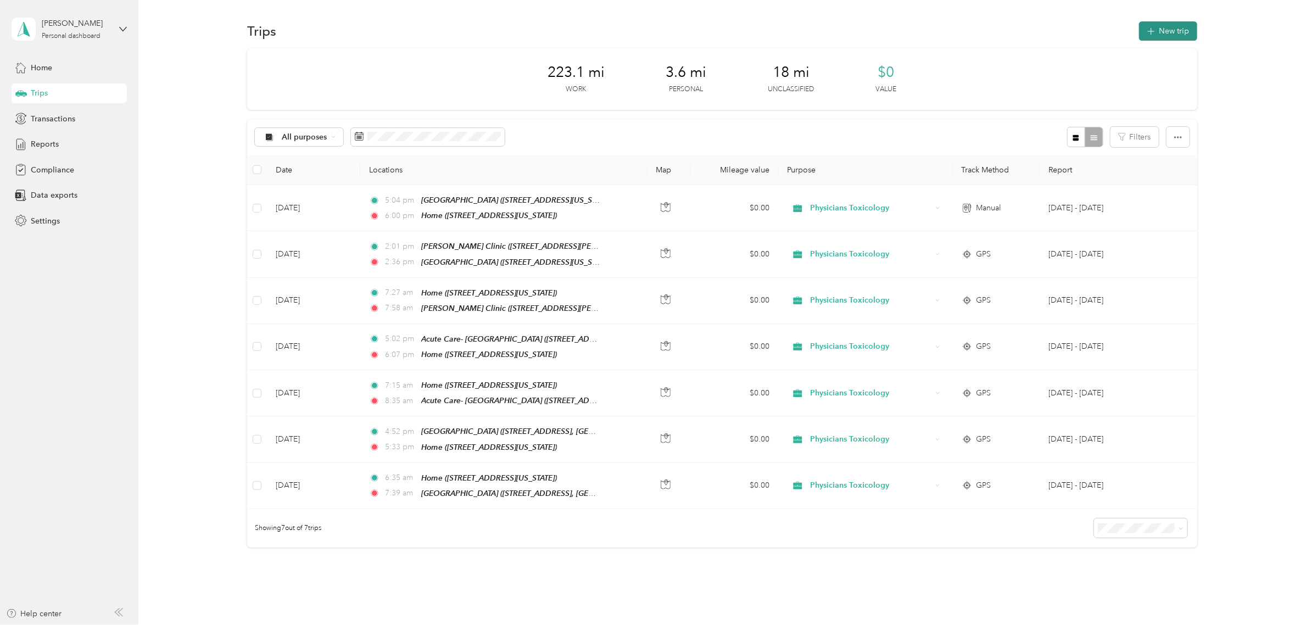
click at [1139, 37] on button "New trip" at bounding box center [1168, 30] width 58 height 19
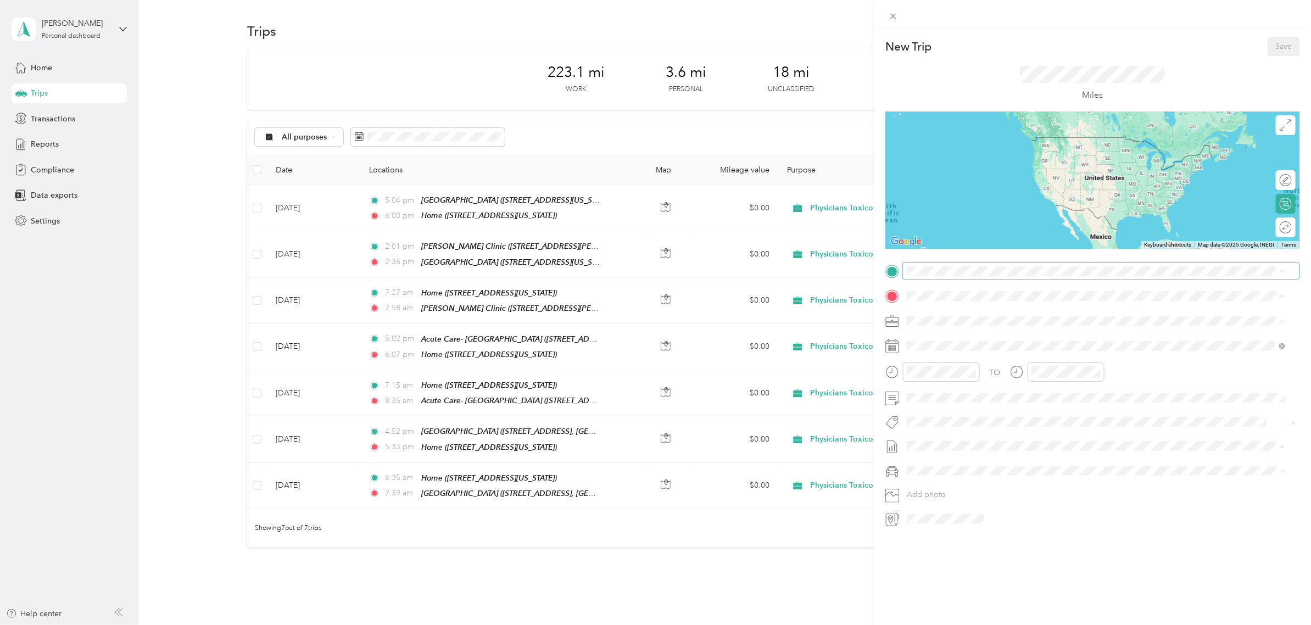
click at [927, 624] on div "New Trip Save This trip cannot be edited because it is either under review, app…" at bounding box center [652, 625] width 1305 height 0
click at [972, 329] on span "[STREET_ADDRESS][US_STATE]" at bounding box center [982, 326] width 110 height 9
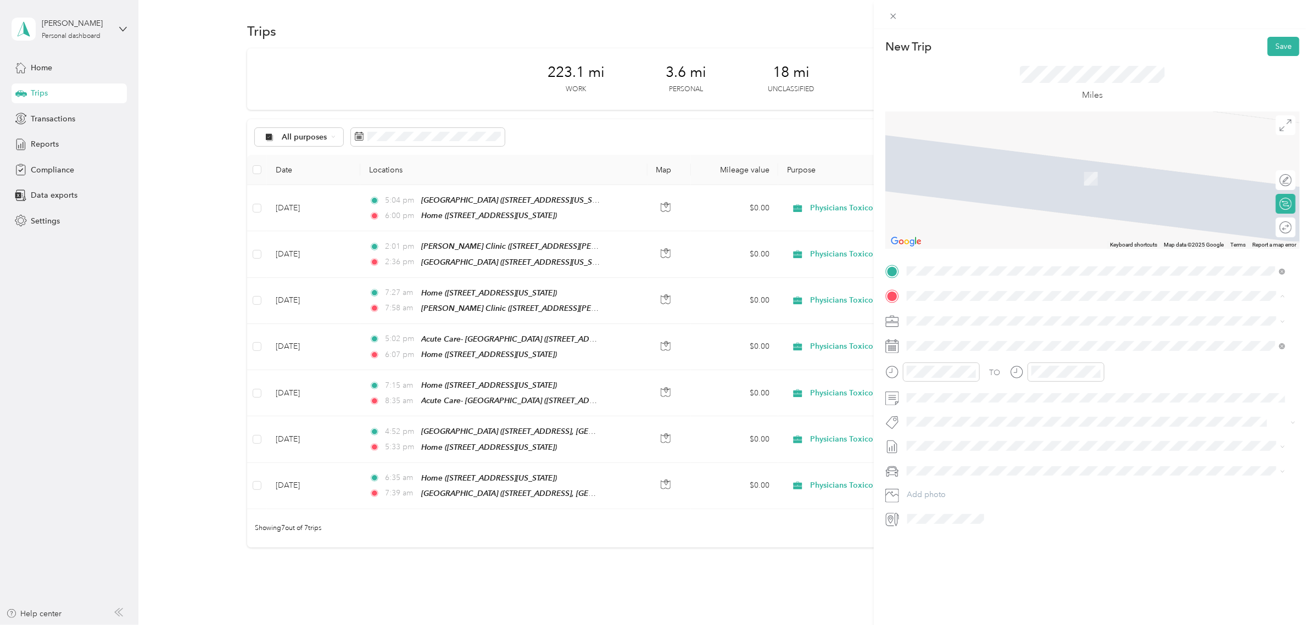
click at [962, 435] on li "[PERSON_NAME] Clinic [STREET_ADDRESS][PERSON_NAME][PERSON_NAME][US_STATE]" at bounding box center [1096, 450] width 386 height 35
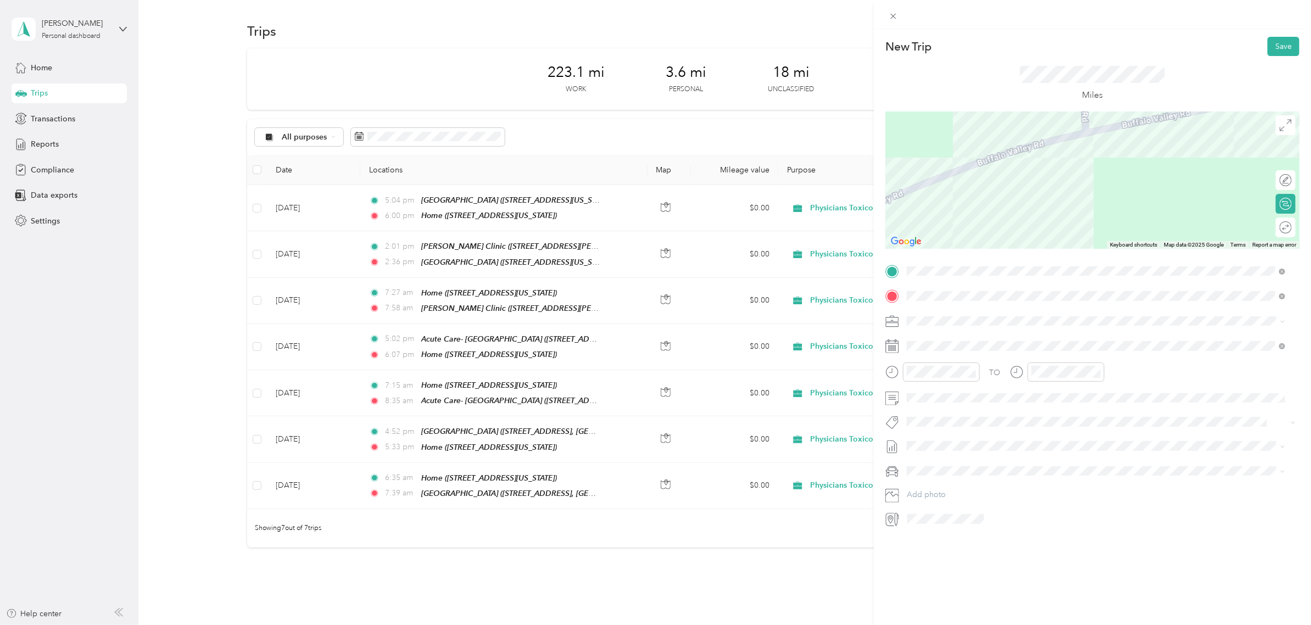
drag, startPoint x: 960, startPoint y: 168, endPoint x: 1002, endPoint y: 260, distance: 101.0
click at [1002, 260] on div "New Trip Save This trip cannot be edited because it is either under review, app…" at bounding box center [1092, 282] width 414 height 491
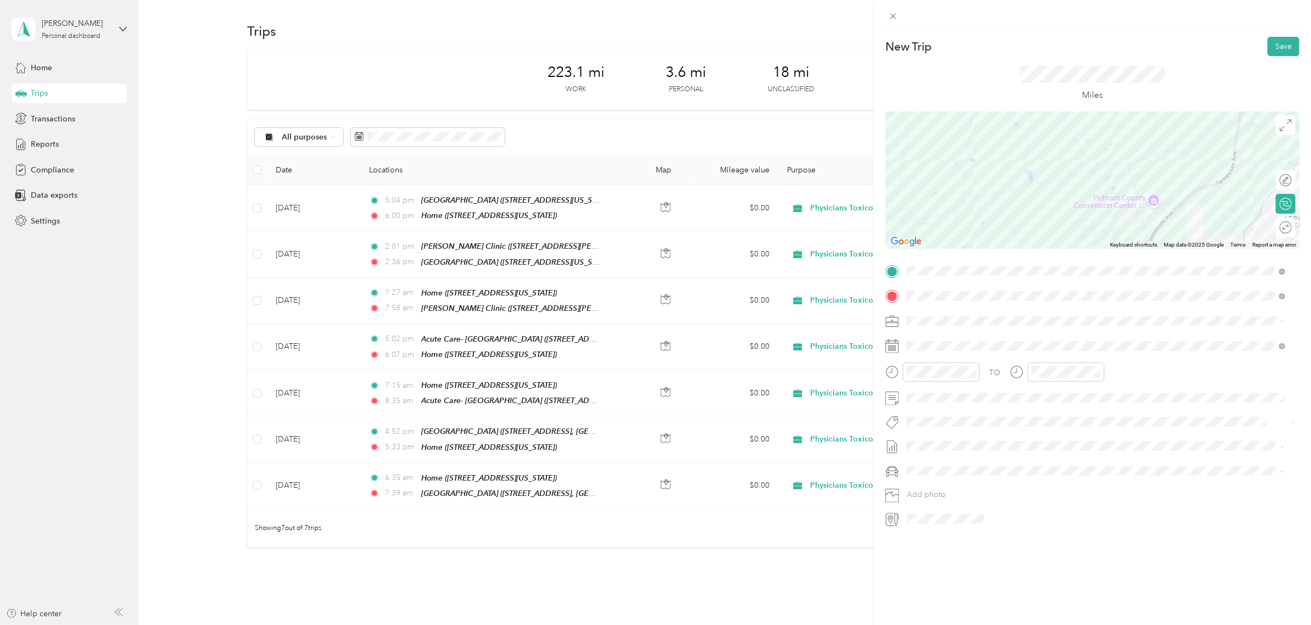
click at [1132, 165] on div at bounding box center [1092, 179] width 414 height 137
click at [1124, 163] on div at bounding box center [1092, 179] width 414 height 137
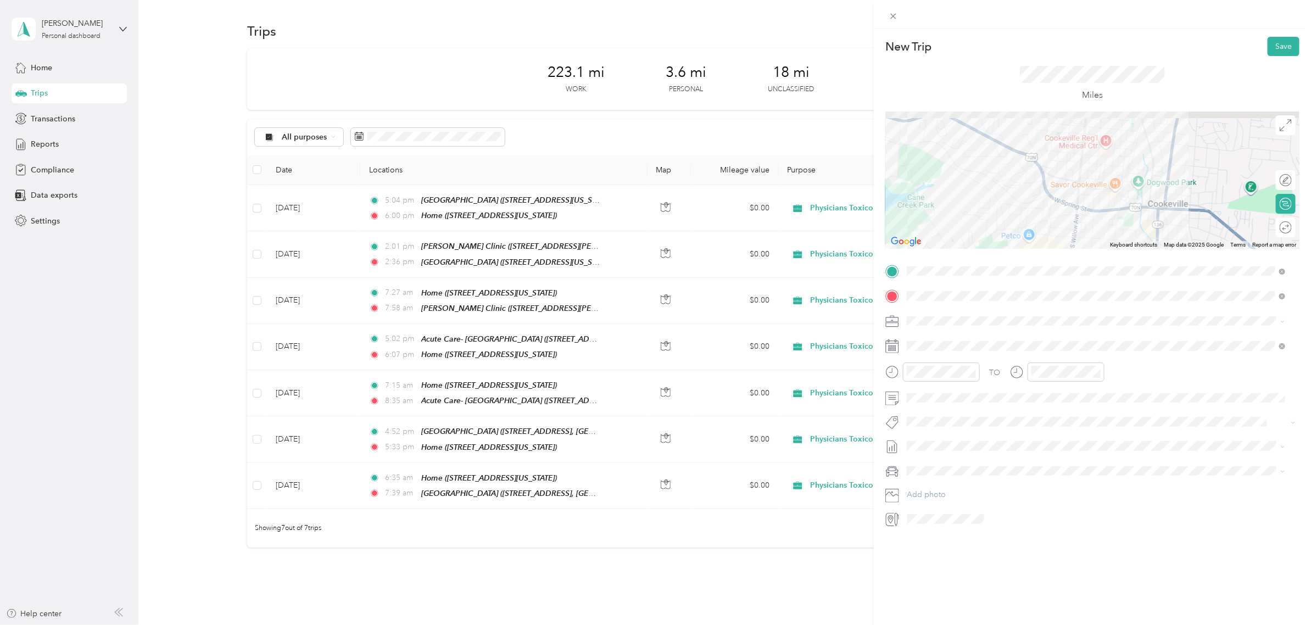
drag, startPoint x: 1130, startPoint y: 165, endPoint x: 1097, endPoint y: 215, distance: 60.3
click at [1098, 215] on div at bounding box center [1092, 179] width 414 height 137
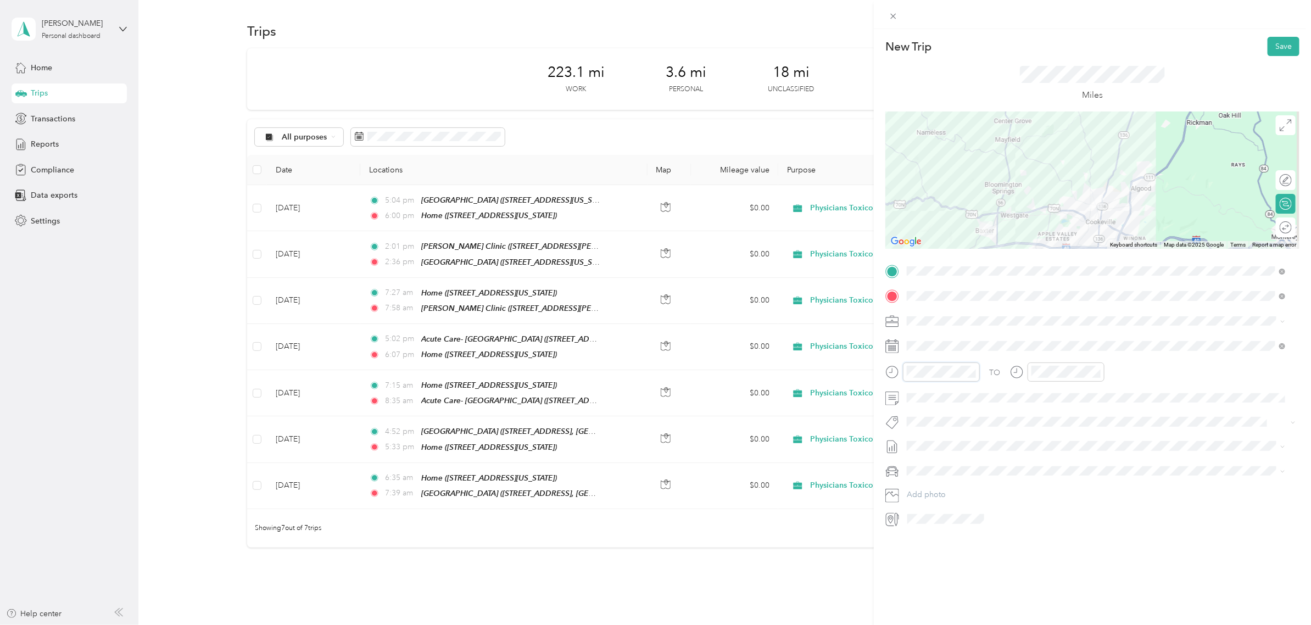
click at [902, 373] on div at bounding box center [932, 371] width 94 height 19
click at [1027, 374] on div at bounding box center [1065, 371] width 77 height 19
click at [1074, 463] on div "43" at bounding box center [1074, 460] width 26 height 15
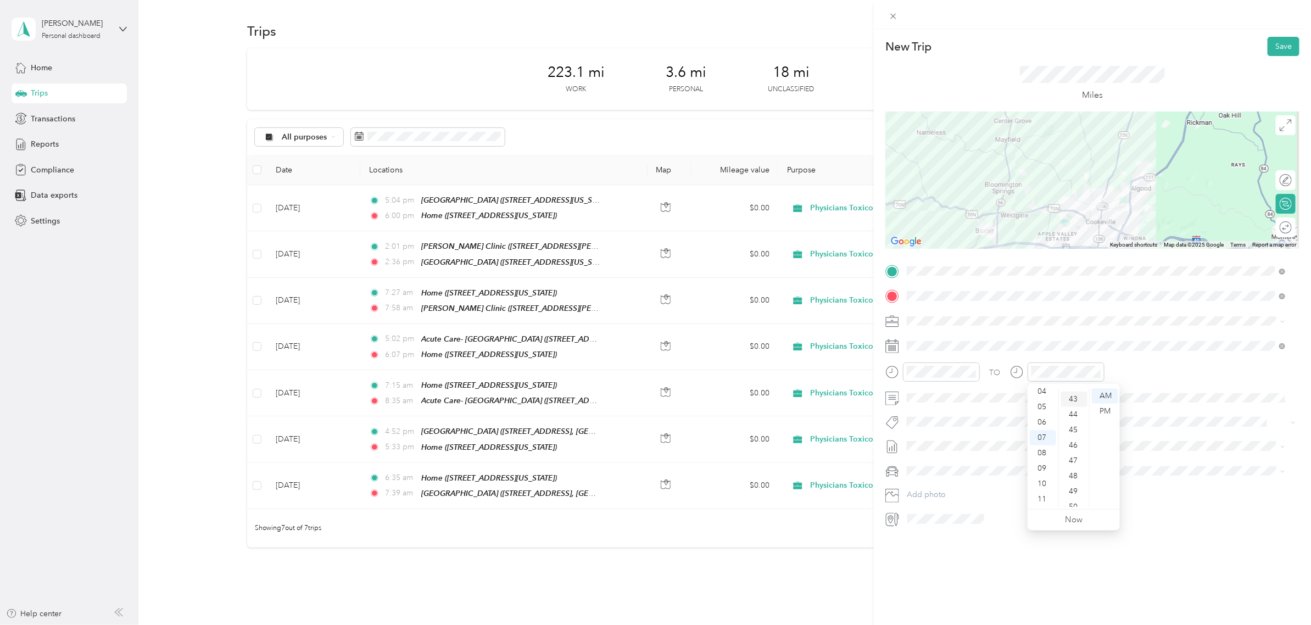
scroll to position [659, 0]
click at [948, 435] on div "10" at bounding box center [950, 433] width 26 height 15
click at [1152, 374] on div "TO" at bounding box center [1092, 375] width 414 height 27
click at [935, 478] on span "[DATE] - [DATE]" at bounding box center [934, 483] width 55 height 12
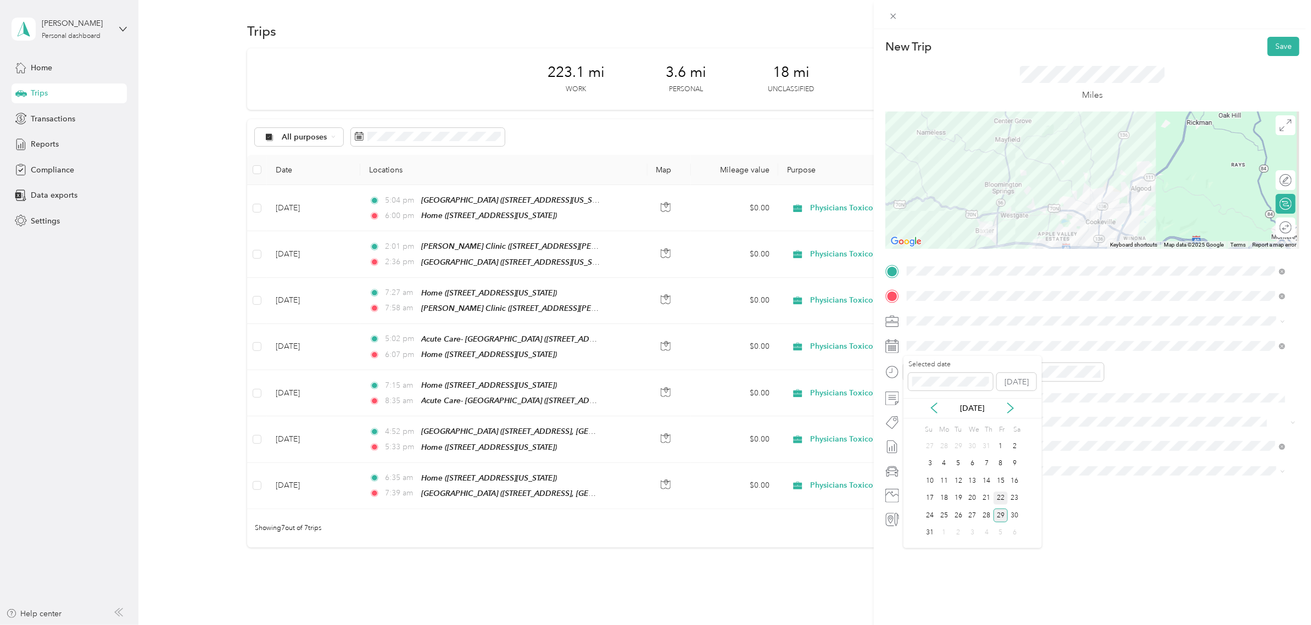
click at [999, 498] on div "22" at bounding box center [1000, 498] width 14 height 14
click at [1271, 51] on button "Save" at bounding box center [1283, 46] width 32 height 19
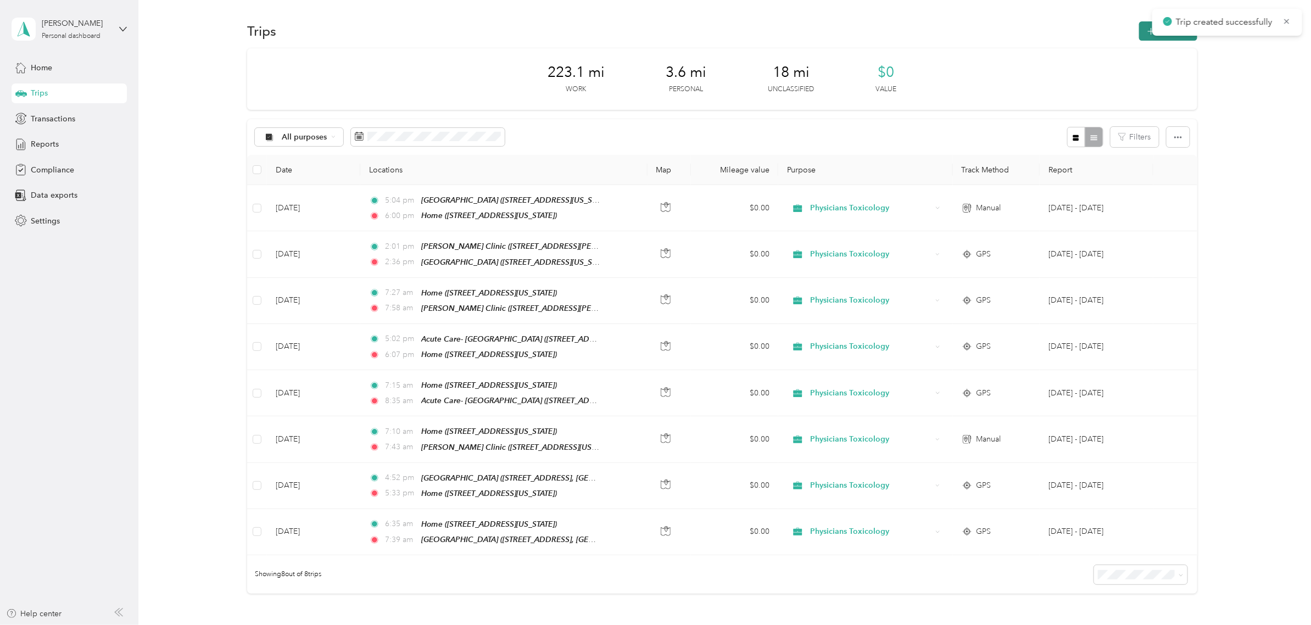
click at [1143, 36] on button "New trip" at bounding box center [1168, 30] width 58 height 19
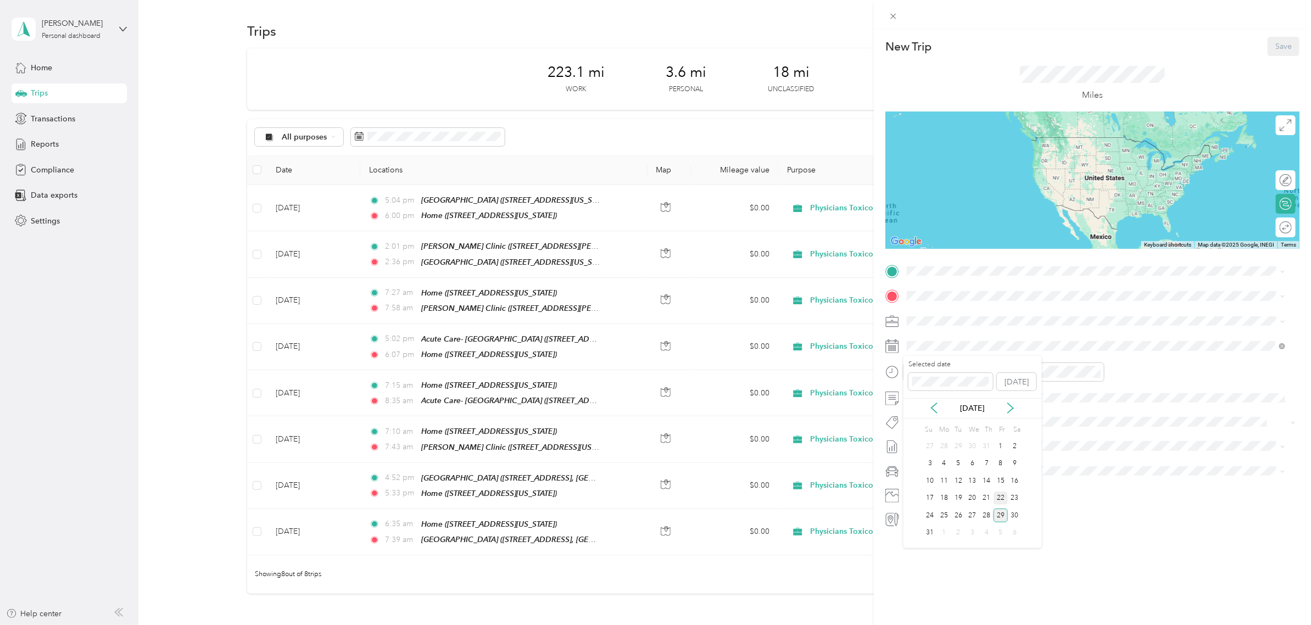
click at [998, 496] on div "22" at bounding box center [1000, 498] width 14 height 14
click at [901, 374] on div at bounding box center [932, 371] width 94 height 19
click at [976, 409] on div "PM" at bounding box center [980, 411] width 26 height 15
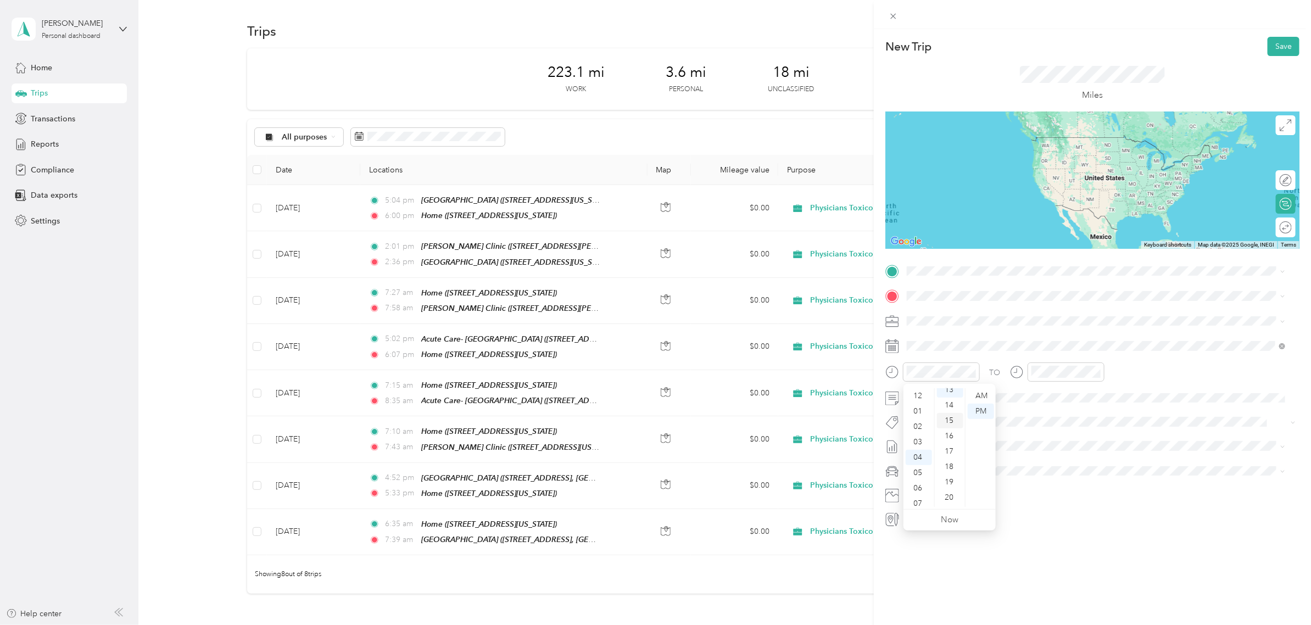
click at [950, 424] on div "15" at bounding box center [950, 420] width 26 height 15
click at [1108, 413] on div "PM" at bounding box center [1105, 411] width 26 height 15
click at [1042, 391] on div "04" at bounding box center [1043, 391] width 26 height 15
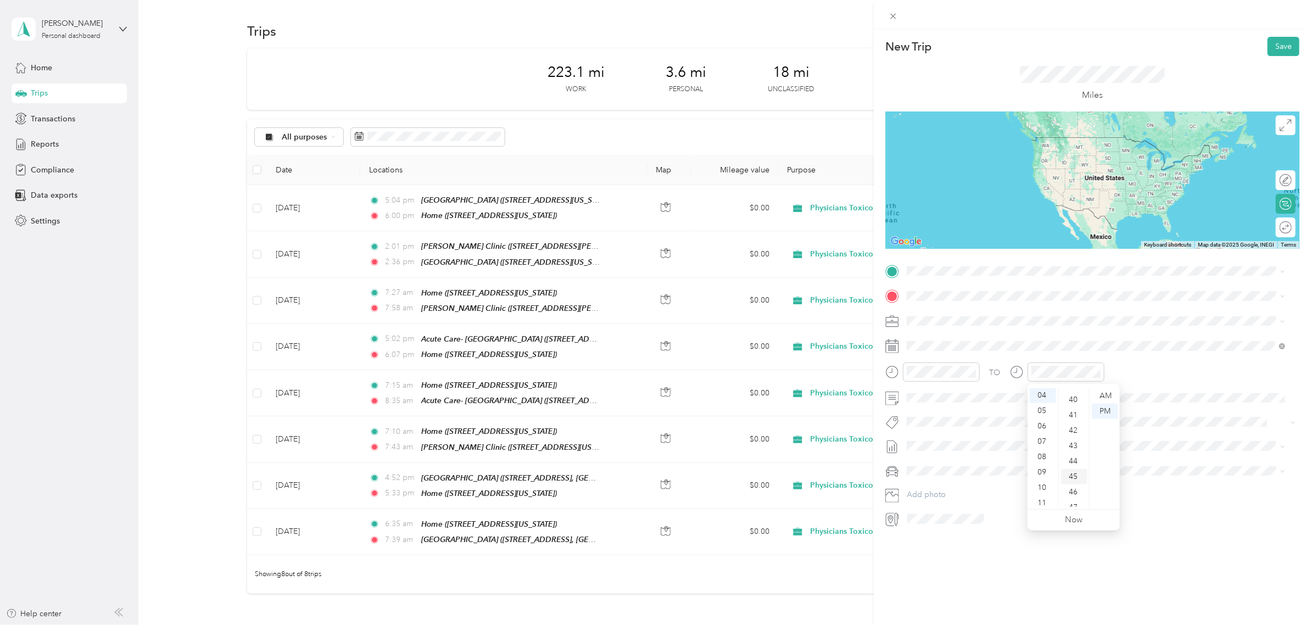
click at [1072, 475] on div "45" at bounding box center [1074, 476] width 26 height 15
click at [1138, 368] on div "TO" at bounding box center [1092, 375] width 414 height 27
click at [956, 412] on div "[PERSON_NAME] Clinic [STREET_ADDRESS][PERSON_NAME][PERSON_NAME][US_STATE]" at bounding box center [1096, 424] width 371 height 27
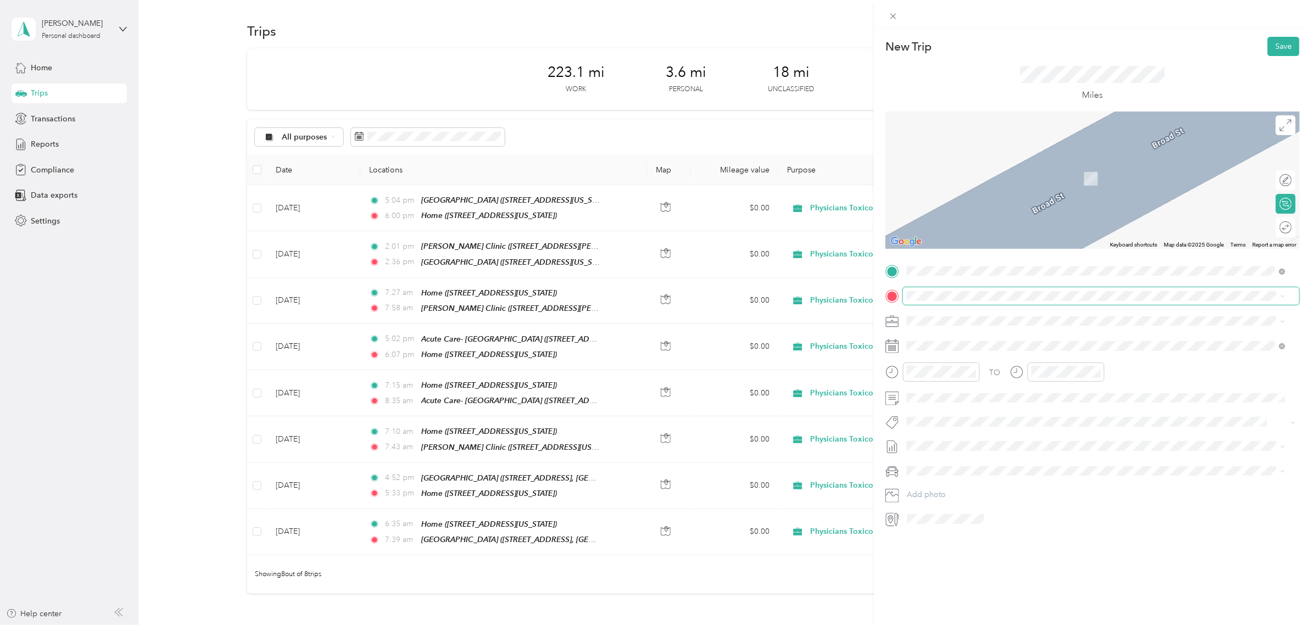
click at [1055, 289] on span at bounding box center [1101, 296] width 396 height 18
click at [975, 410] on div "Home" at bounding box center [982, 409] width 110 height 10
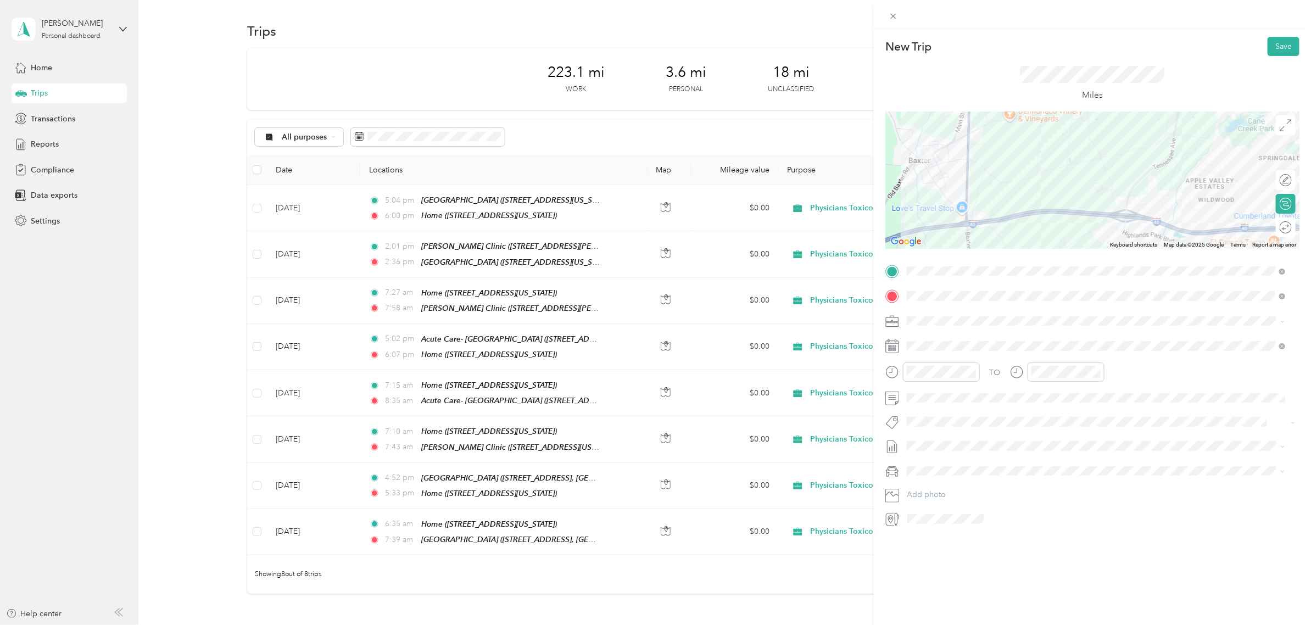
click at [1081, 168] on div at bounding box center [1092, 179] width 414 height 137
click at [1082, 163] on div at bounding box center [1092, 179] width 414 height 137
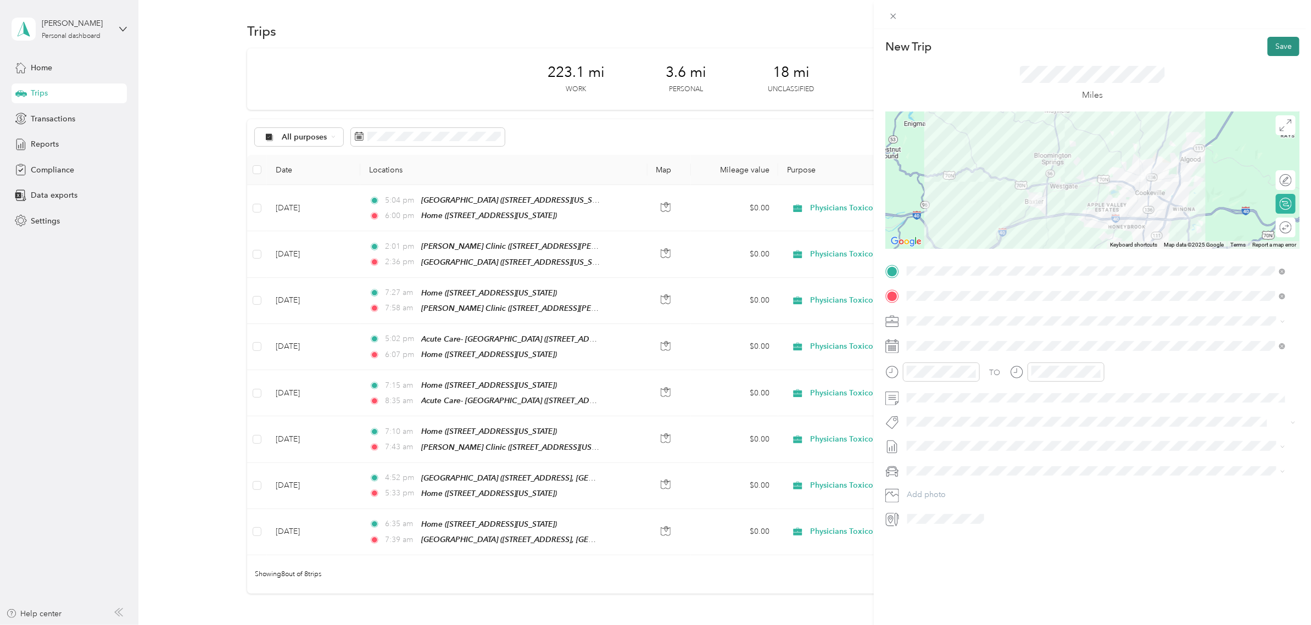
click at [1267, 47] on button "Save" at bounding box center [1283, 46] width 32 height 19
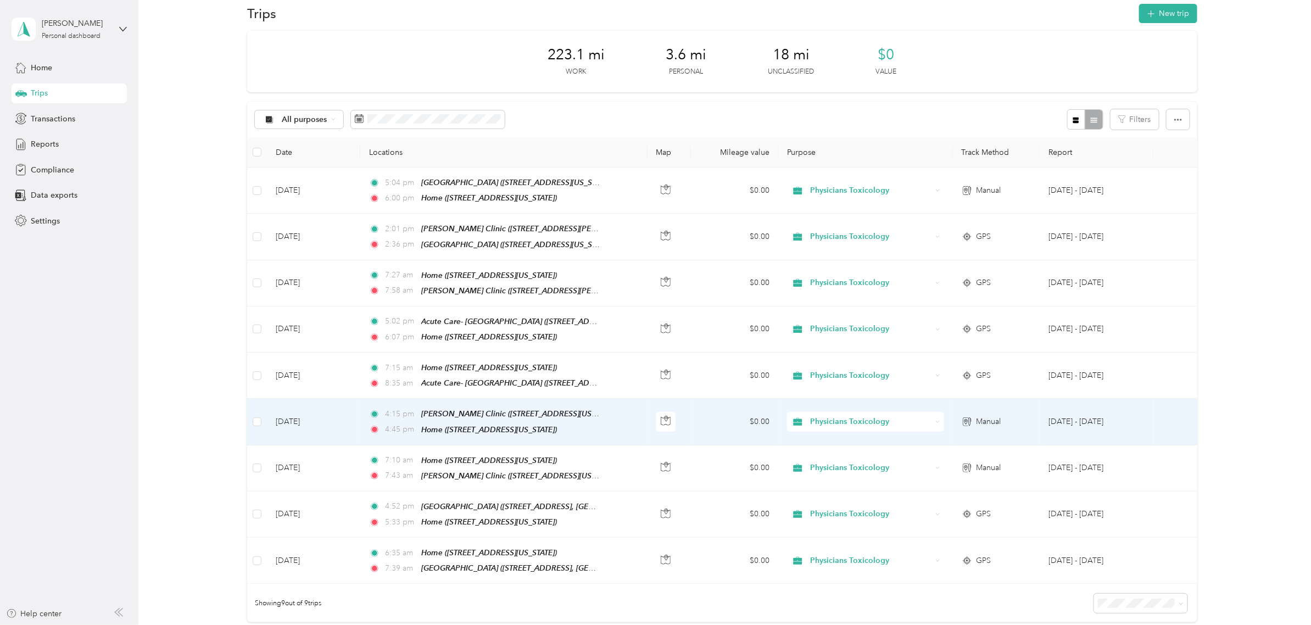
scroll to position [69, 0]
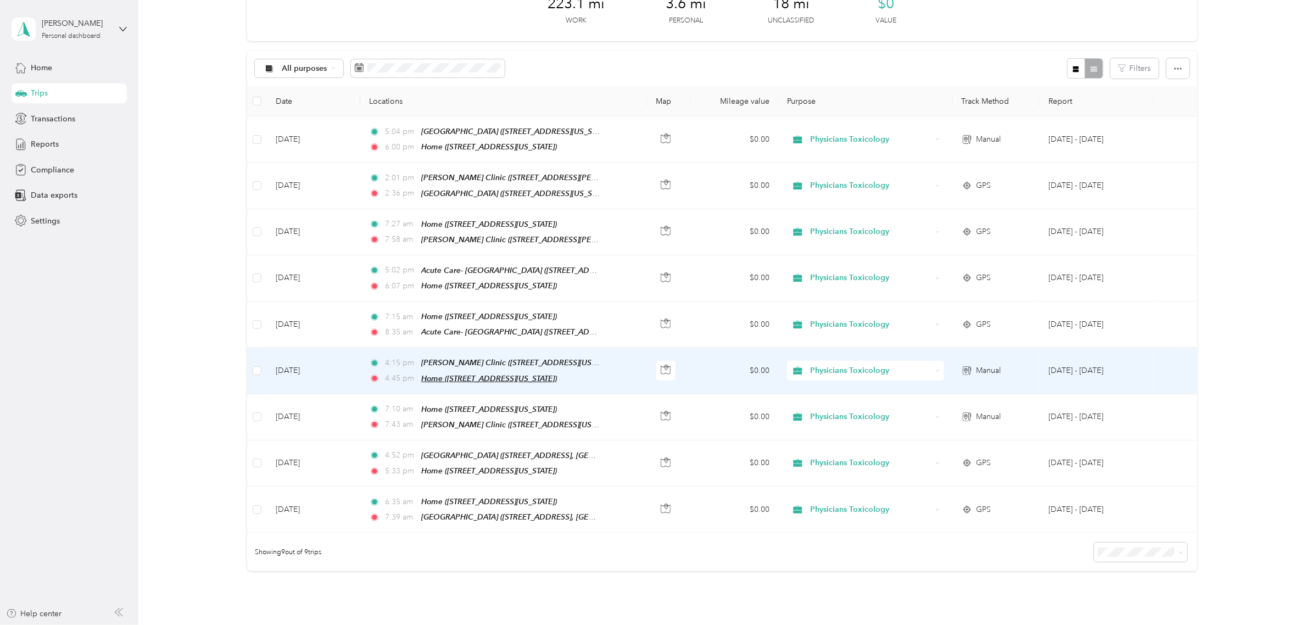
click at [517, 376] on span "Home ([STREET_ADDRESS][US_STATE])" at bounding box center [489, 378] width 136 height 9
click at [454, 345] on button "Edit Place" at bounding box center [455, 345] width 63 height 19
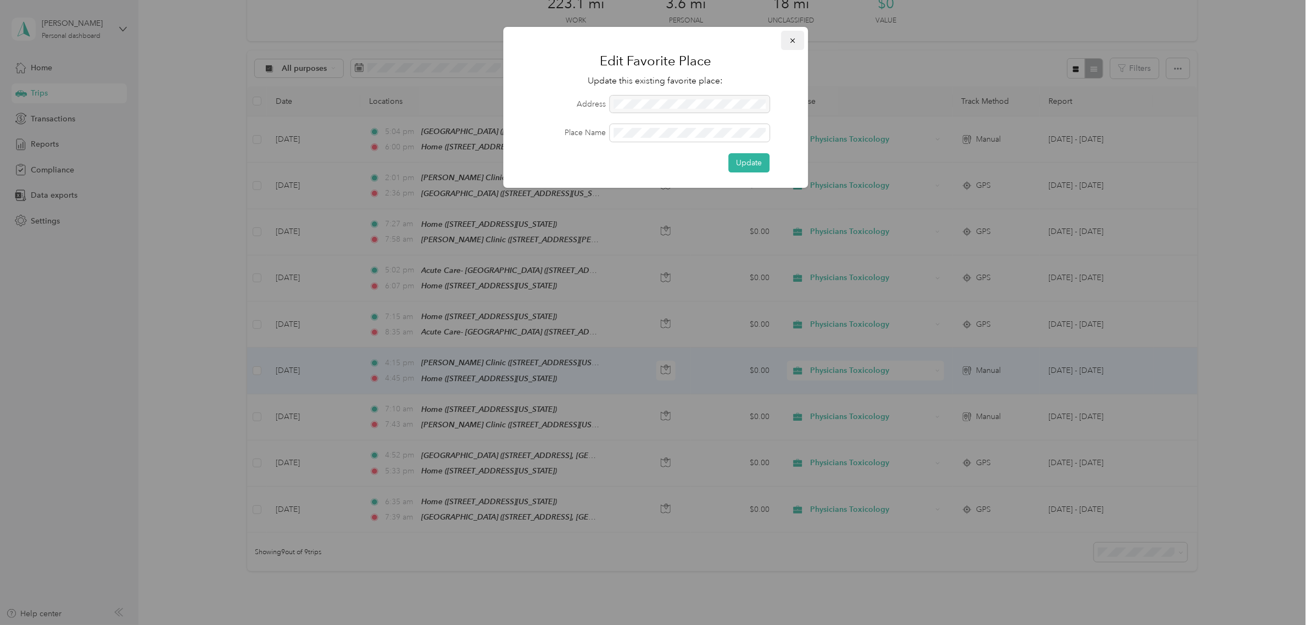
click at [794, 37] on icon "button" at bounding box center [792, 41] width 8 height 8
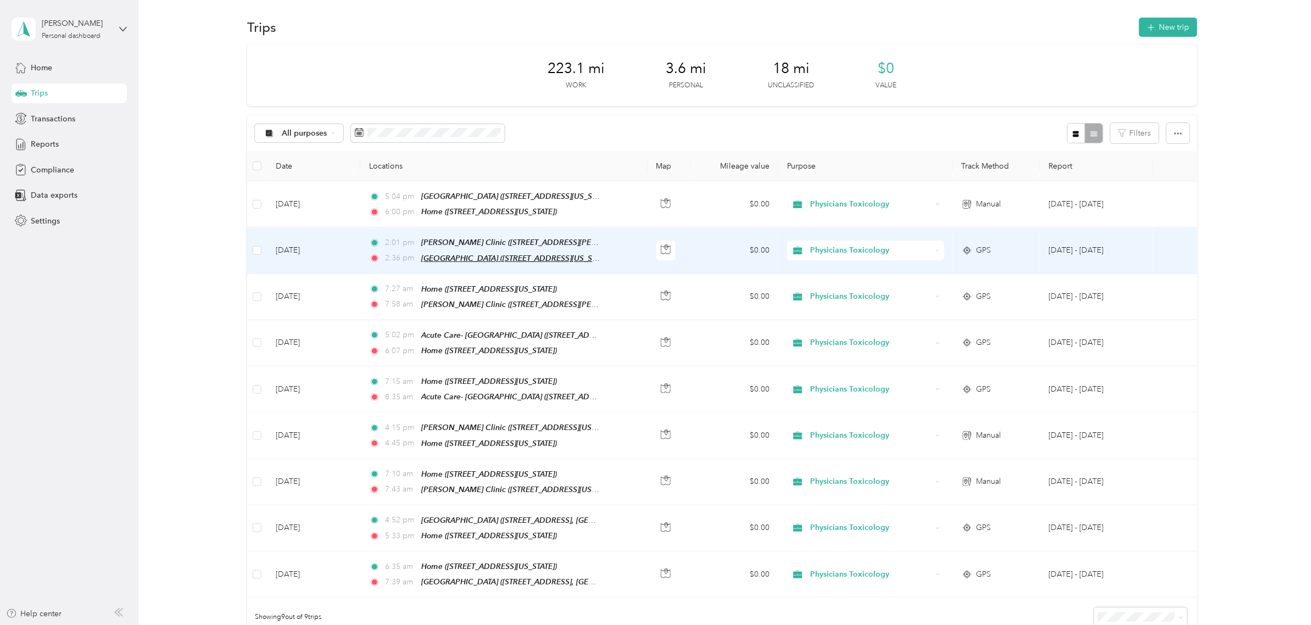
scroll to position [0, 0]
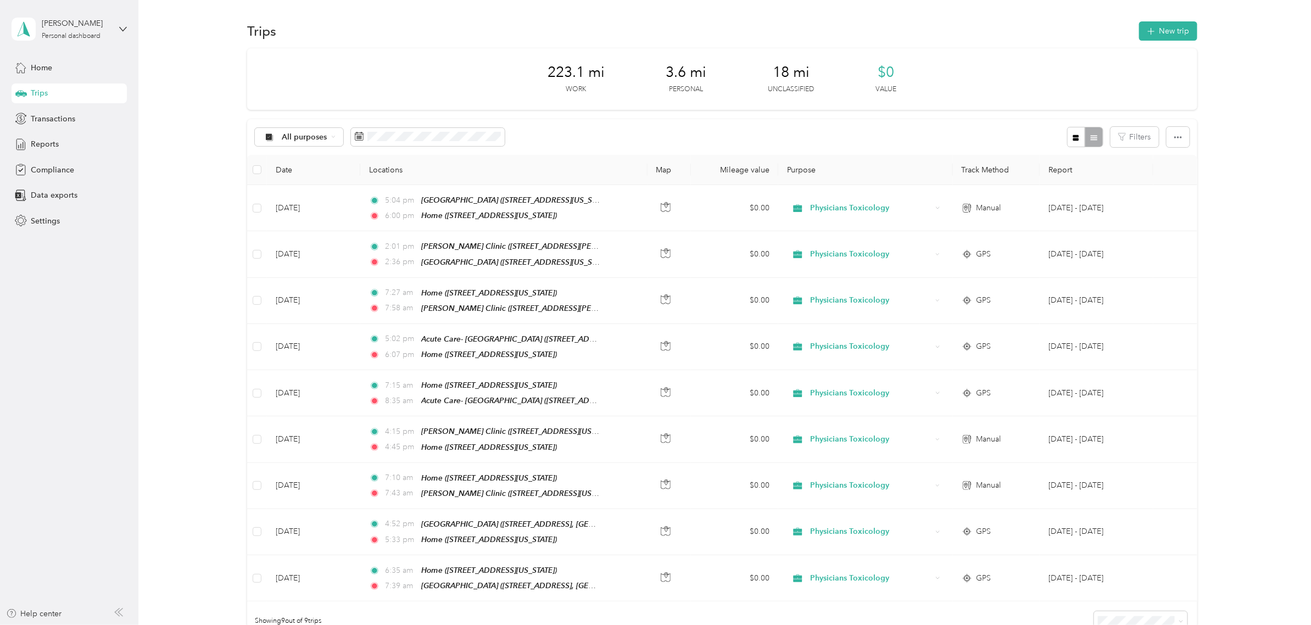
click at [1073, 146] on button "button" at bounding box center [1076, 137] width 19 height 20
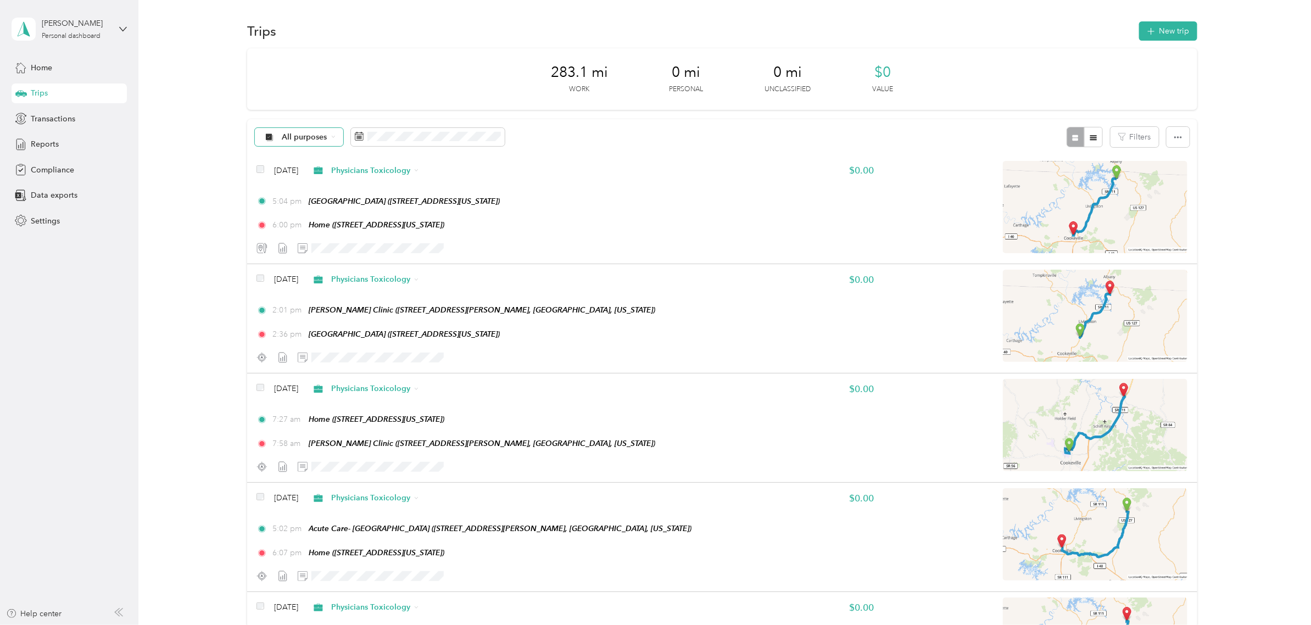
click at [298, 138] on span "All purposes" at bounding box center [305, 137] width 46 height 8
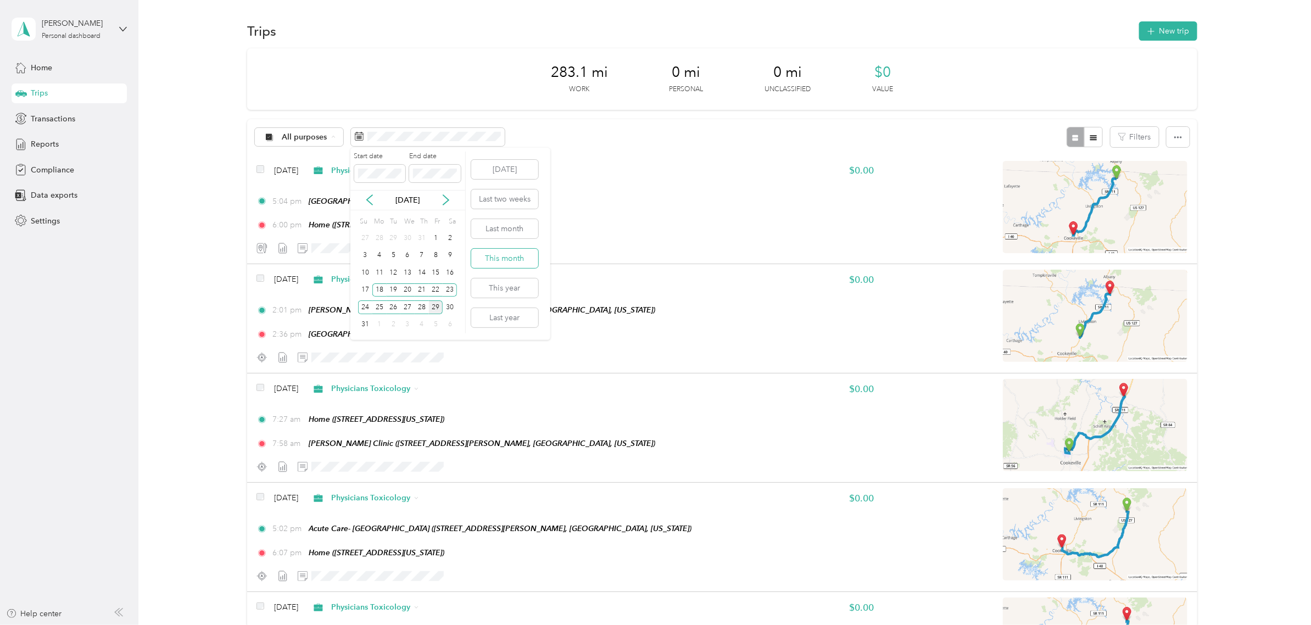
click at [494, 255] on button "This month" at bounding box center [504, 258] width 67 height 19
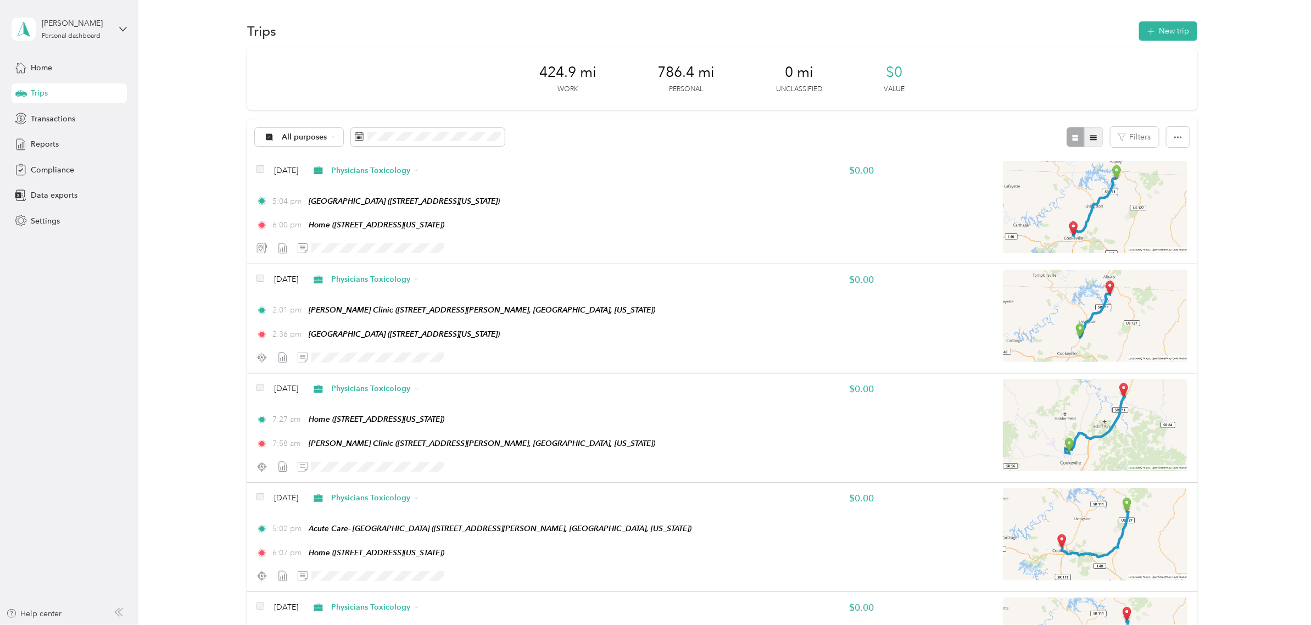
click at [1091, 134] on icon "button" at bounding box center [1093, 138] width 8 height 8
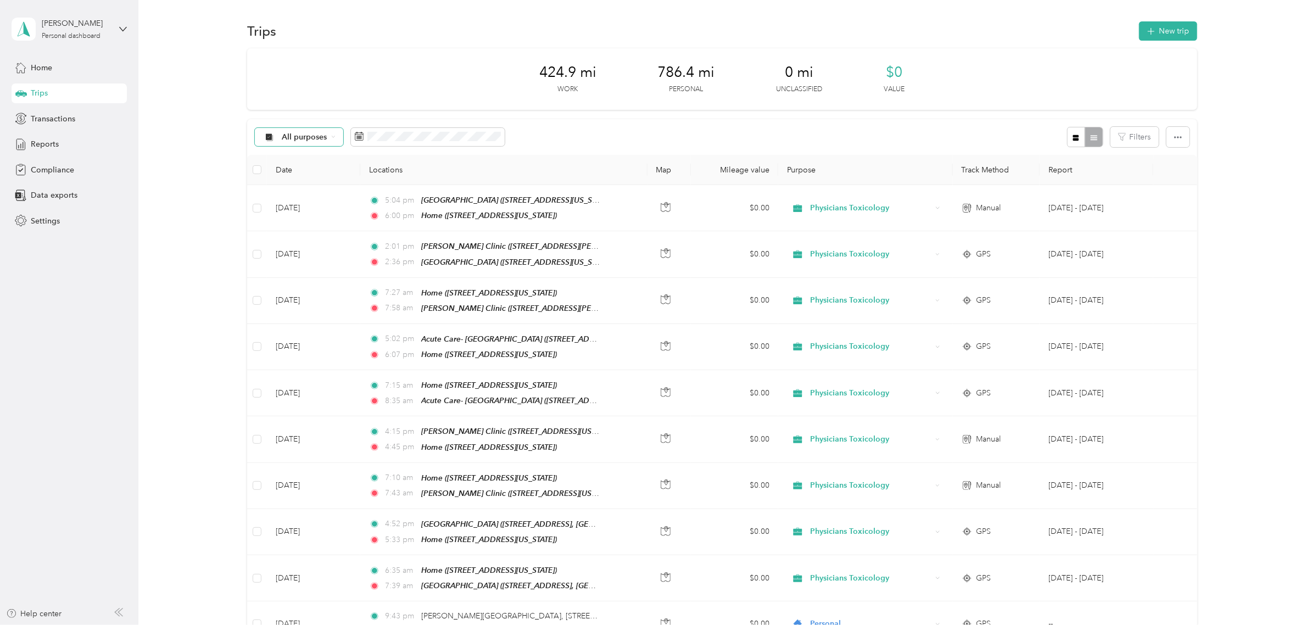
click at [333, 136] on icon at bounding box center [333, 137] width 3 height 2
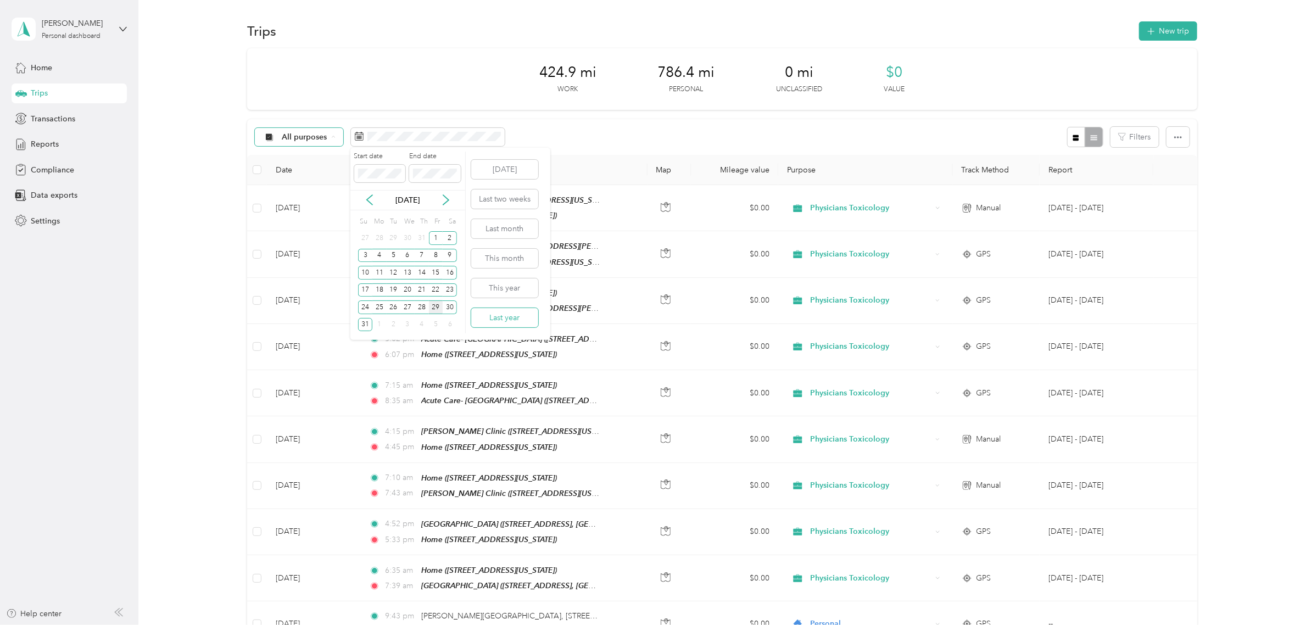
click at [489, 315] on button "Last year" at bounding box center [504, 317] width 67 height 19
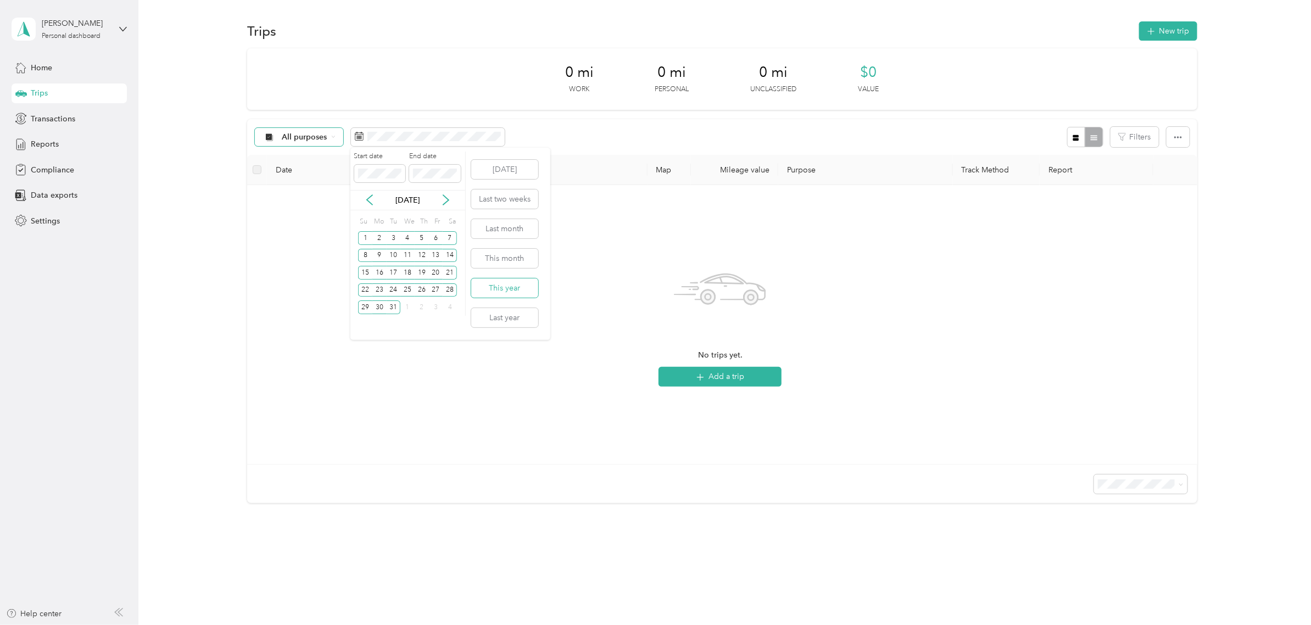
click at [504, 289] on button "This year" at bounding box center [504, 287] width 67 height 19
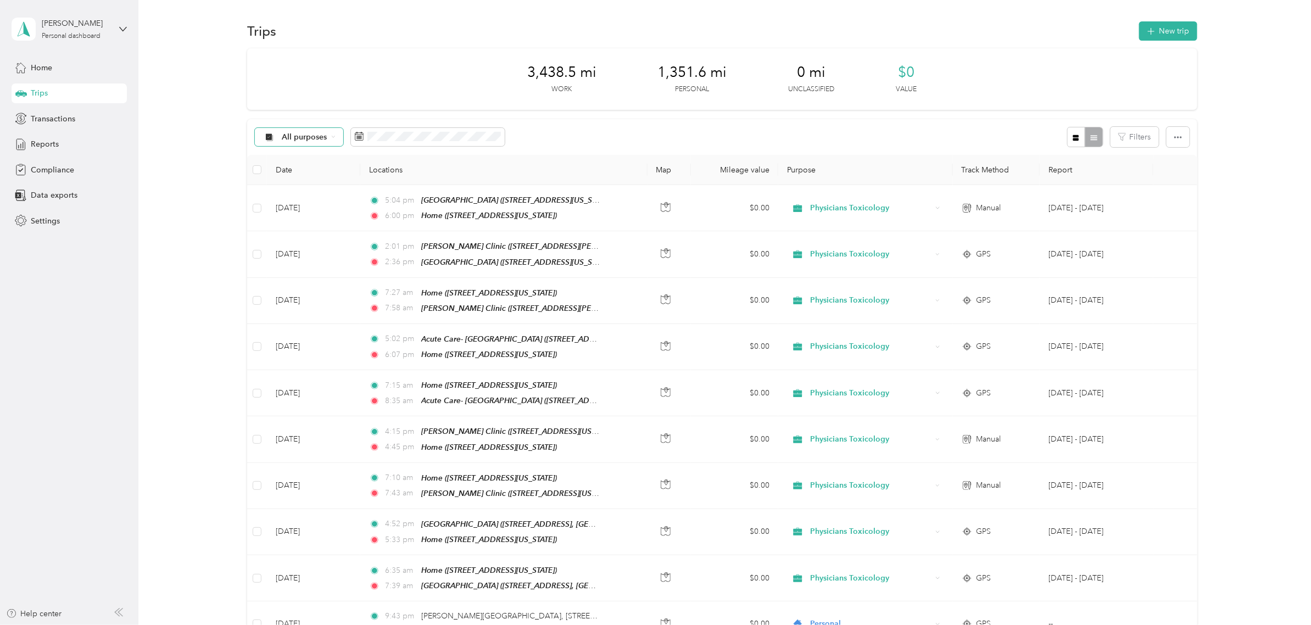
click at [278, 129] on div "All purposes" at bounding box center [299, 137] width 89 height 19
click at [296, 176] on span "Unclassified" at bounding box center [321, 176] width 79 height 12
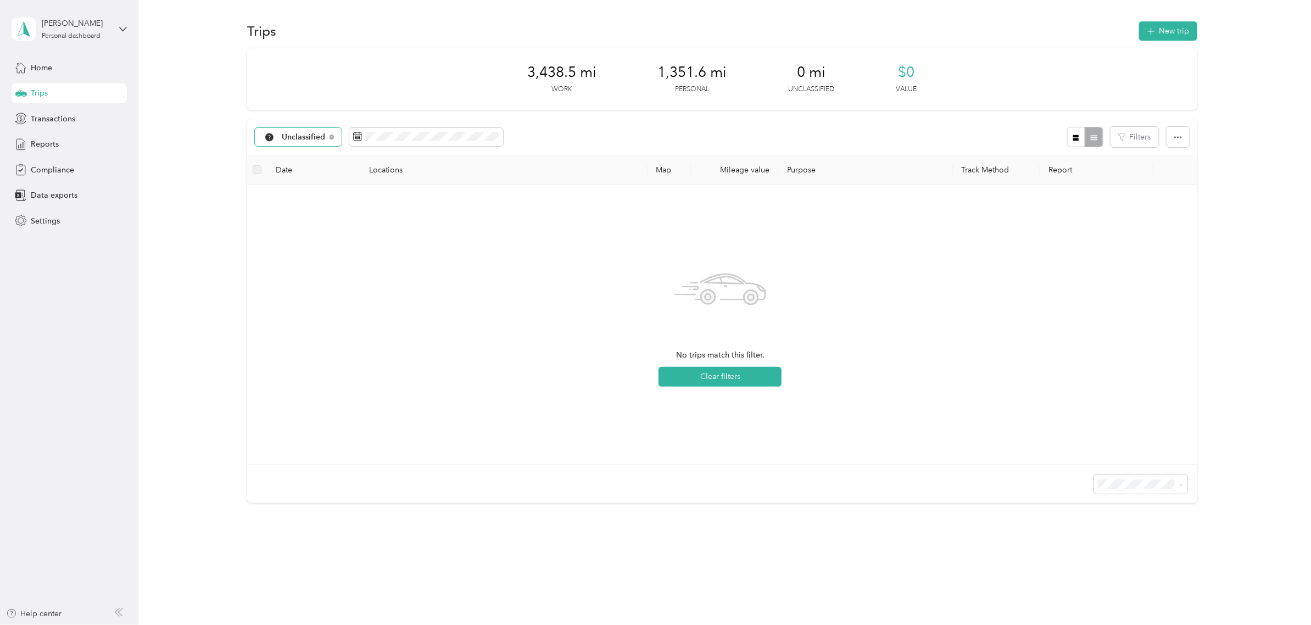
click at [328, 142] on div "Unclassified" at bounding box center [298, 137] width 87 height 19
click at [313, 213] on span "Personal" at bounding box center [321, 215] width 79 height 12
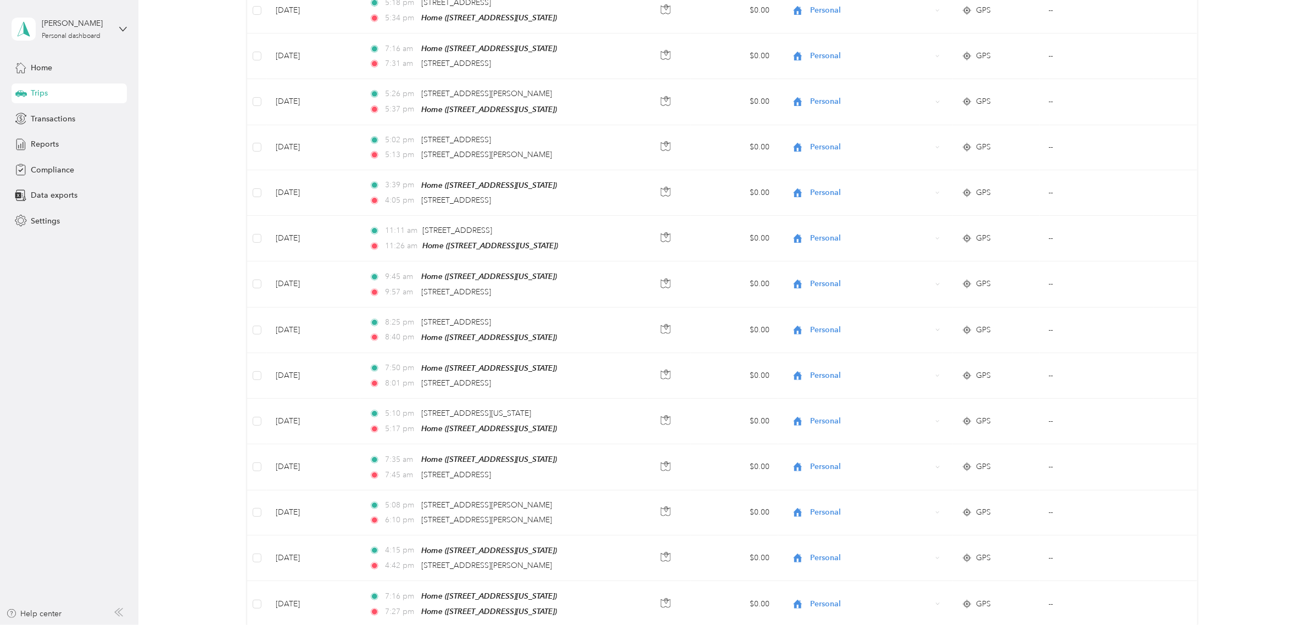
scroll to position [2014, 0]
